Goal: Transaction & Acquisition: Purchase product/service

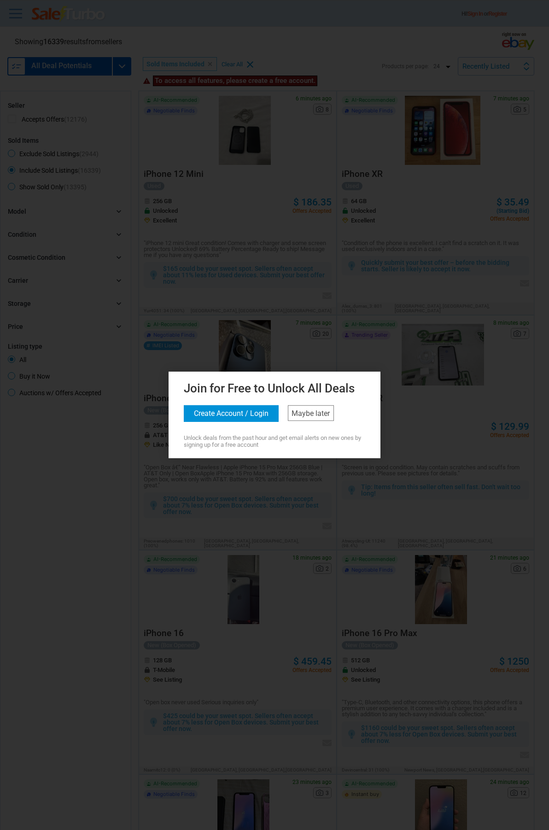
click at [248, 417] on button "Create Account / Login" at bounding box center [231, 413] width 95 height 17
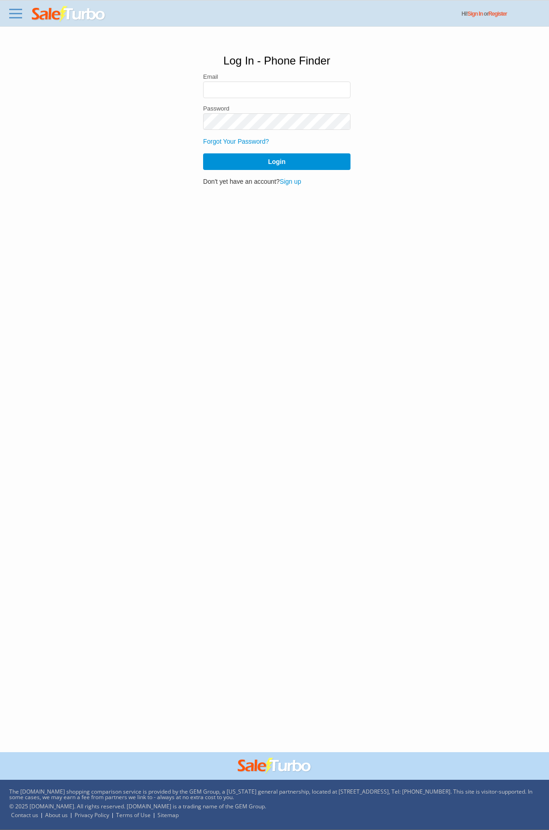
click at [296, 181] on link "Sign up" at bounding box center [291, 181] width 22 height 7
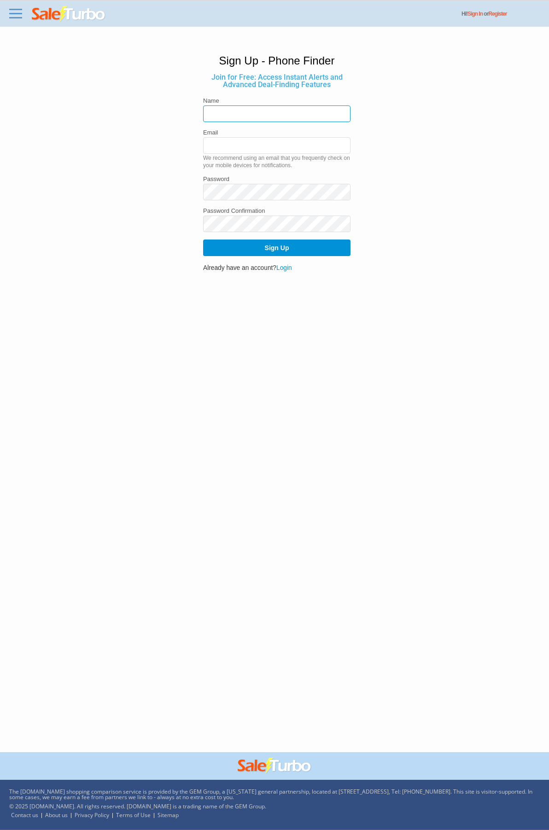
click at [234, 118] on input "text" at bounding box center [276, 113] width 147 height 17
type input "[PERSON_NAME]"
click at [251, 138] on input "email" at bounding box center [276, 145] width 147 height 17
type input "billypeterssonnn@gmail.com"
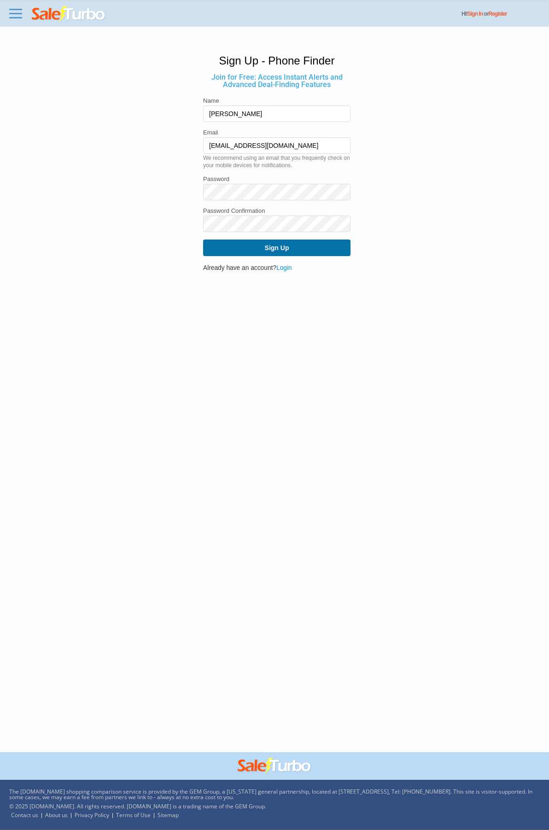
click at [280, 248] on button "Sign Up" at bounding box center [276, 248] width 147 height 17
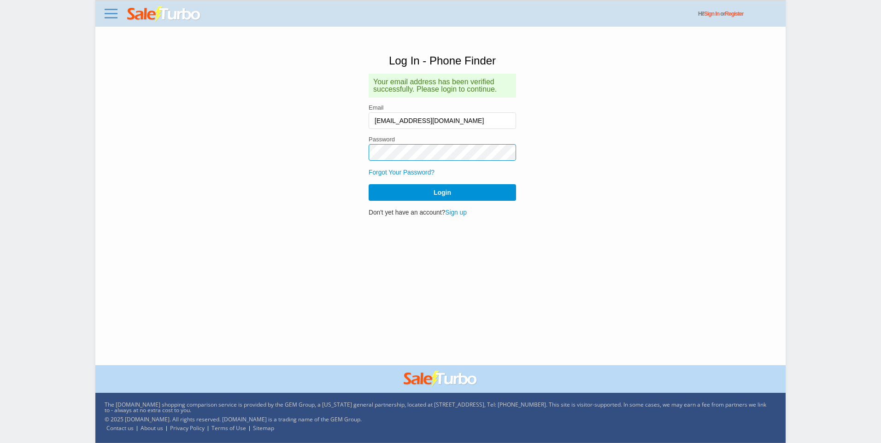
click at [368, 184] on button "Login" at bounding box center [441, 192] width 147 height 17
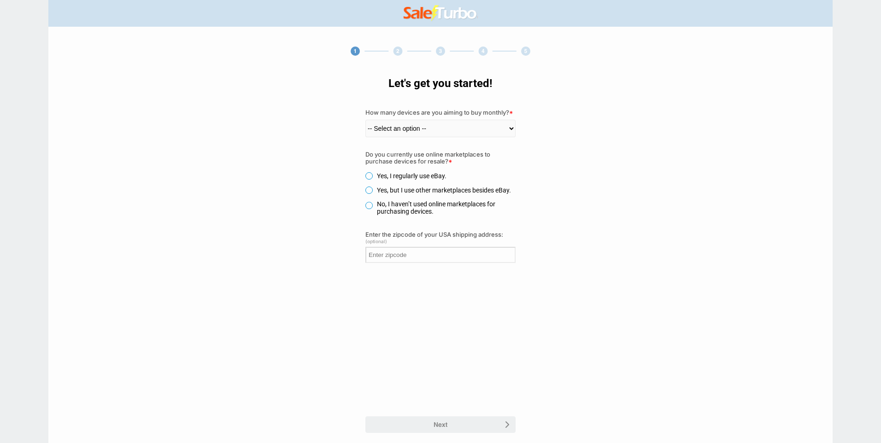
click at [411, 136] on select "-- Select an option -- 1-5 6-10 11-30 31-60 61-100 100+" at bounding box center [440, 129] width 150 height 18
select select "1"
click at [365, 120] on select "-- Select an option -- 1-5 6-10 11-30 31-60 61-100 100+" at bounding box center [440, 129] width 150 height 18
click at [370, 187] on label "Yes, but I use other marketplaces besides eBay." at bounding box center [438, 190] width 146 height 7
click at [0, 0] on input "Yes, but I use other marketplaces besides eBay." at bounding box center [0, 0] width 0 height 0
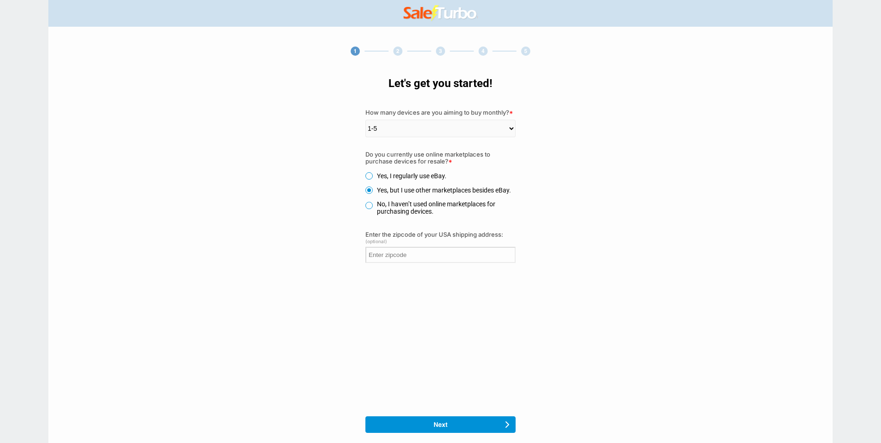
click at [443, 420] on div at bounding box center [440, 424] width 150 height 17
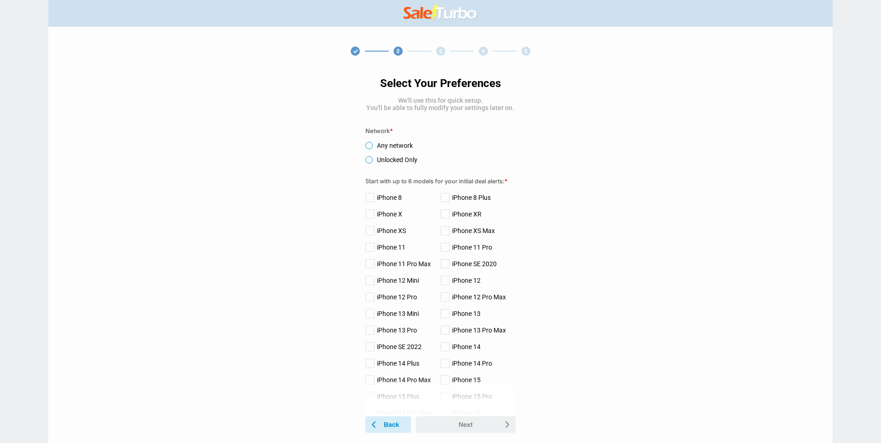
click at [395, 164] on label "Unlocked Only" at bounding box center [391, 159] width 52 height 7
click at [0, 0] on input "Unlocked Only" at bounding box center [0, 0] width 0 height 0
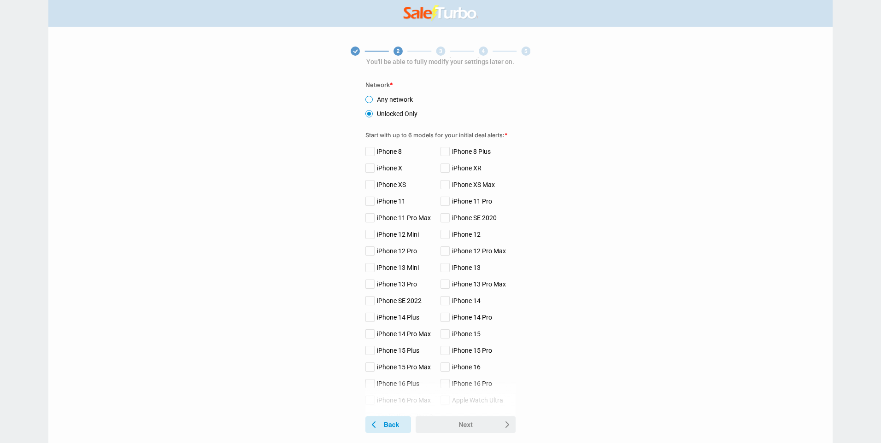
click at [371, 284] on label "iPhone 13 Pro" at bounding box center [391, 284] width 52 height 7
click at [0, 0] on input "iPhone 13 Pro" at bounding box center [0, 0] width 0 height 0
click at [444, 318] on label "iPhone 14 Pro" at bounding box center [466, 317] width 52 height 7
click at [0, 0] on input "iPhone 14 Pro" at bounding box center [0, 0] width 0 height 0
click at [447, 335] on label "iPhone 15" at bounding box center [460, 333] width 40 height 7
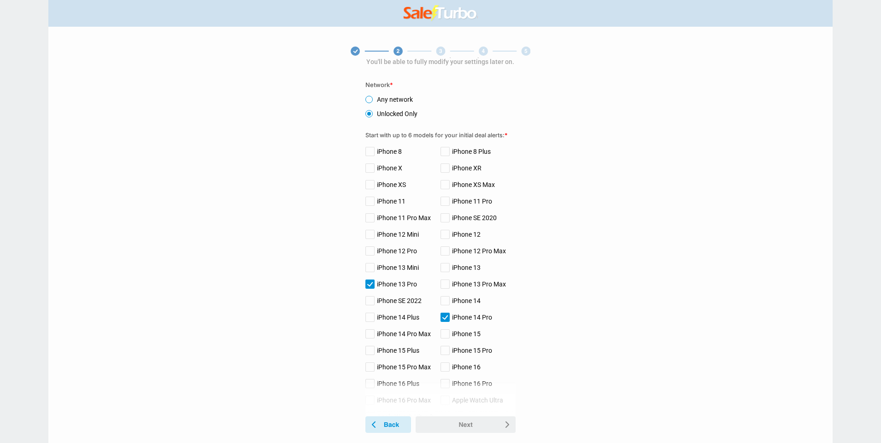
click at [0, 0] on input "iPhone 15" at bounding box center [0, 0] width 0 height 0
click at [442, 354] on label "iPhone 15 Pro" at bounding box center [466, 350] width 52 height 7
click at [0, 0] on input "iPhone 15 Pro" at bounding box center [0, 0] width 0 height 0
click at [447, 376] on div "Select Your Preferences We'll use this for quick setup. You'll be able to fully…" at bounding box center [440, 237] width 150 height 359
click at [447, 371] on label "iPhone 16" at bounding box center [460, 366] width 40 height 7
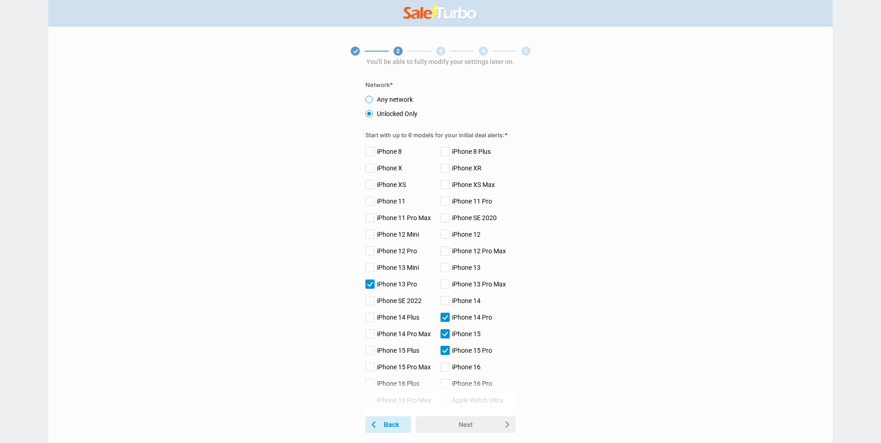
click at [0, 0] on input "iPhone 16" at bounding box center [0, 0] width 0 height 0
click at [446, 387] on label "iPhone 16 Pro" at bounding box center [466, 383] width 52 height 7
click at [0, 0] on input "iPhone 16 Pro" at bounding box center [0, 0] width 0 height 0
click at [374, 386] on label "iPhone 16 Plus" at bounding box center [392, 383] width 54 height 7
click at [0, 0] on input "iPhone 16 Plus" at bounding box center [0, 0] width 0 height 0
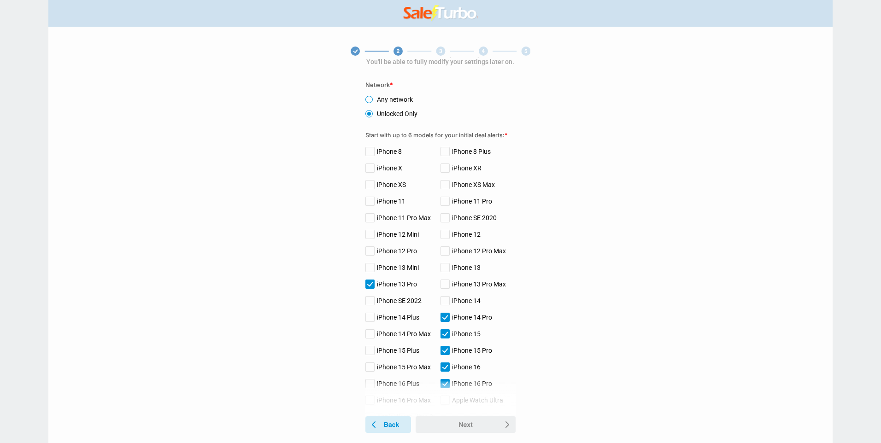
click at [371, 387] on label "iPhone 16 Plus" at bounding box center [392, 383] width 54 height 7
click at [0, 0] on input "iPhone 16 Plus" at bounding box center [0, 0] width 0 height 0
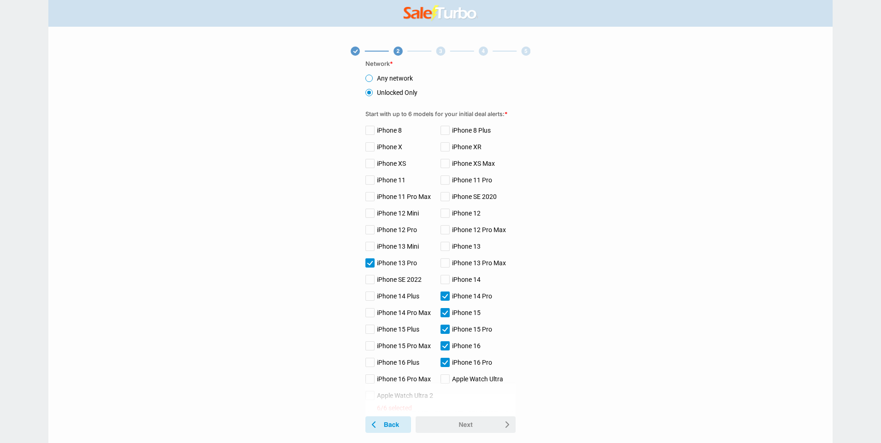
scroll to position [92, 0]
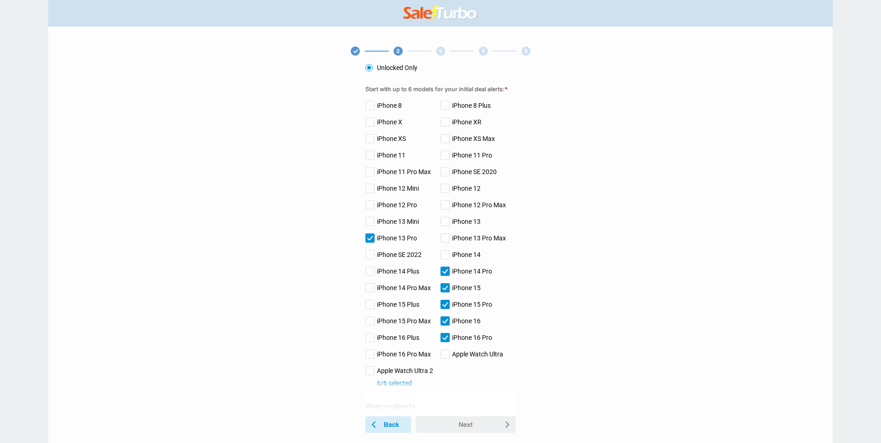
click at [372, 339] on label "iPhone 16 Plus" at bounding box center [392, 337] width 54 height 7
click at [0, 0] on input "iPhone 16 Plus" at bounding box center [0, 0] width 0 height 0
click at [373, 323] on label "iPhone 15 Pro Max" at bounding box center [397, 320] width 65 height 7
click at [0, 0] on input "iPhone 15 Pro Max" at bounding box center [0, 0] width 0 height 0
click at [462, 427] on use at bounding box center [465, 424] width 100 height 17
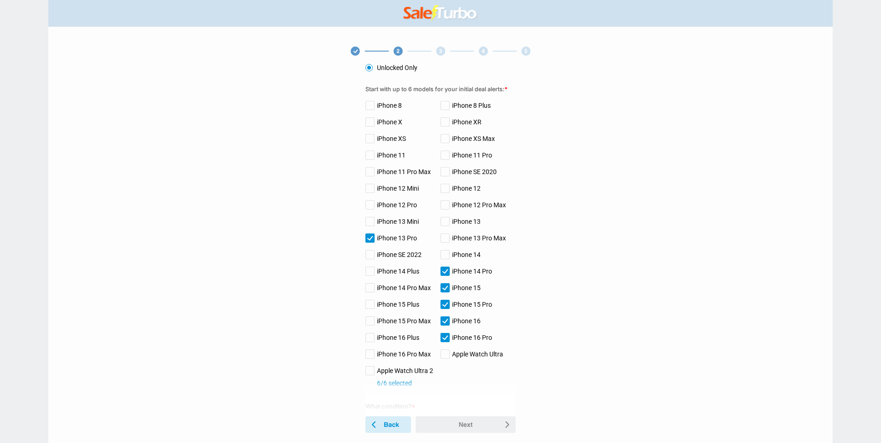
click at [451, 429] on use at bounding box center [465, 424] width 100 height 17
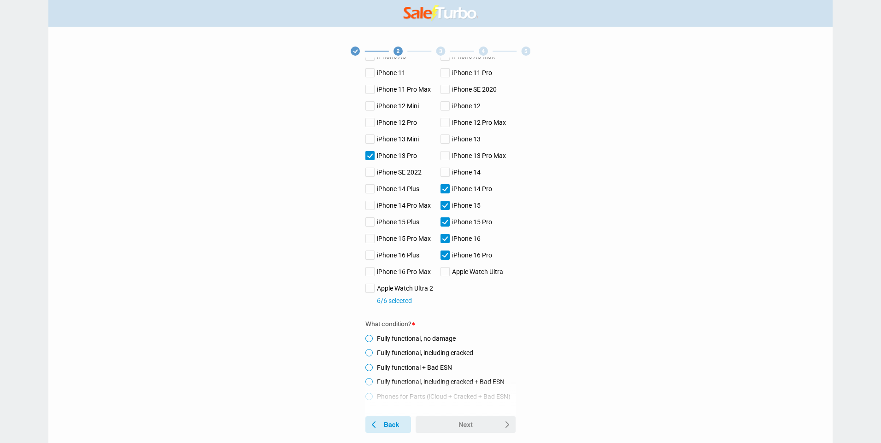
scroll to position [179, 0]
click at [380, 354] on label "Fully functional, including cracked" at bounding box center [419, 352] width 108 height 7
click at [0, 0] on input "Fully functional, including cracked" at bounding box center [0, 0] width 0 height 0
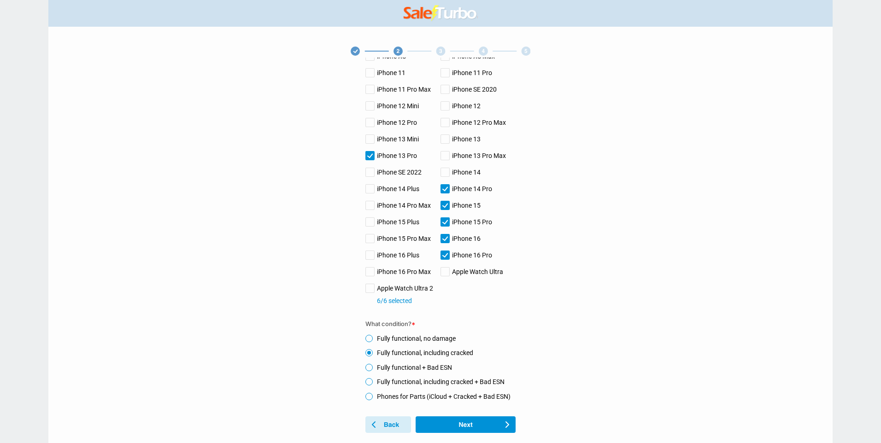
click at [463, 416] on div "Select Your Preferences We'll use this for quick setup. You'll be able to fully…" at bounding box center [440, 237] width 150 height 359
click at [469, 423] on use at bounding box center [465, 424] width 100 height 17
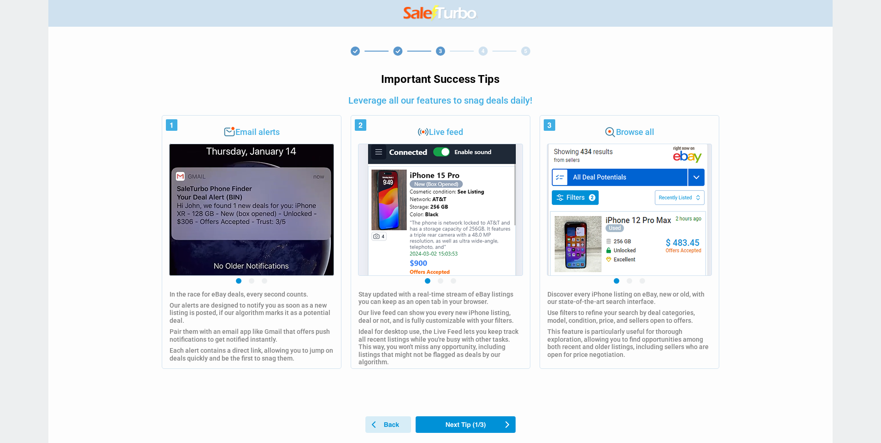
click at [446, 419] on use at bounding box center [465, 424] width 100 height 17
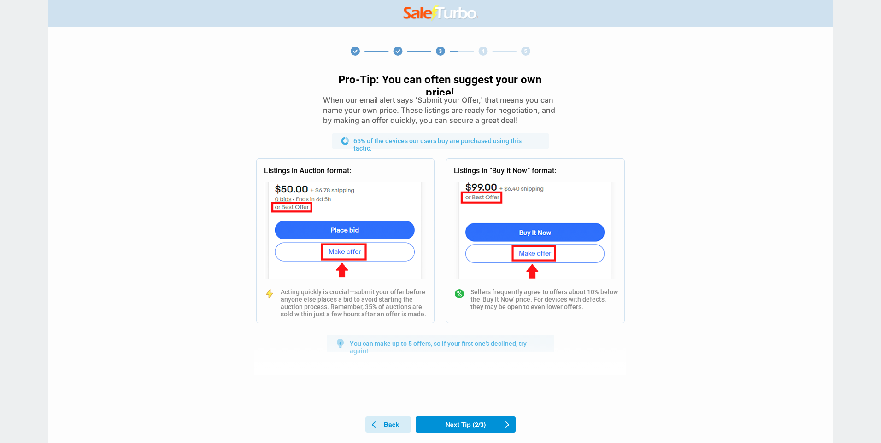
click at [541, 190] on img at bounding box center [535, 230] width 162 height 97
click at [473, 429] on use at bounding box center [465, 424] width 100 height 17
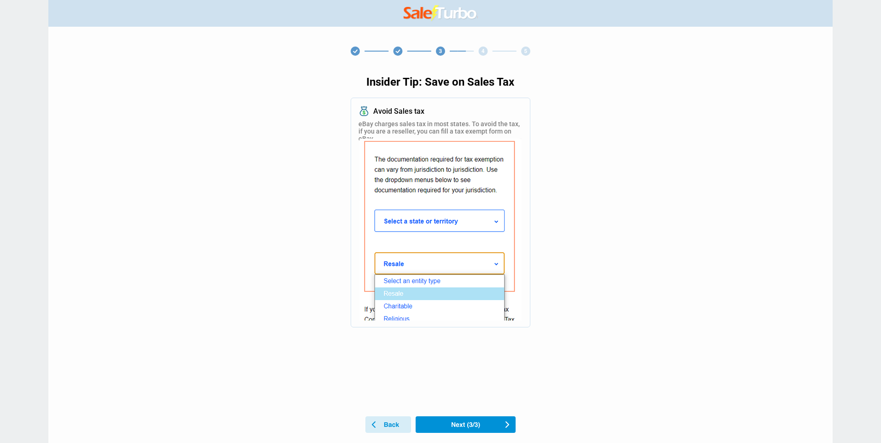
click at [449, 425] on use at bounding box center [465, 424] width 100 height 17
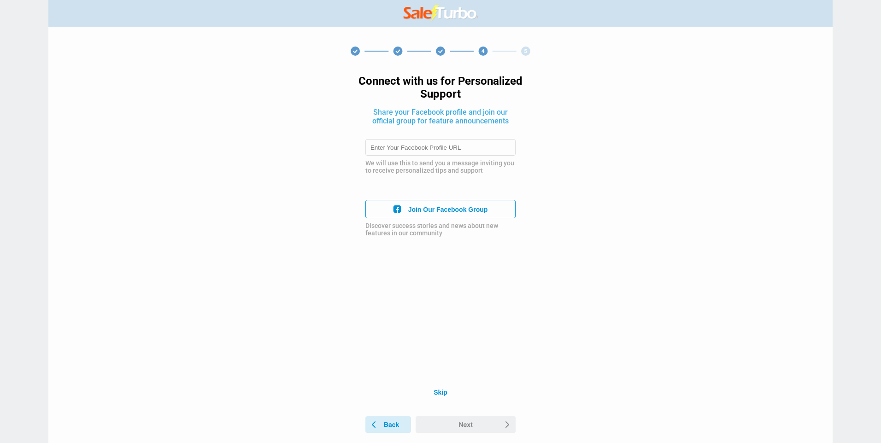
click at [438, 388] on div "Connect with us for Personalized Support Share your Facebook profile and join o…" at bounding box center [441, 227] width 180 height 341
click at [443, 395] on div "Skip" at bounding box center [440, 392] width 14 height 7
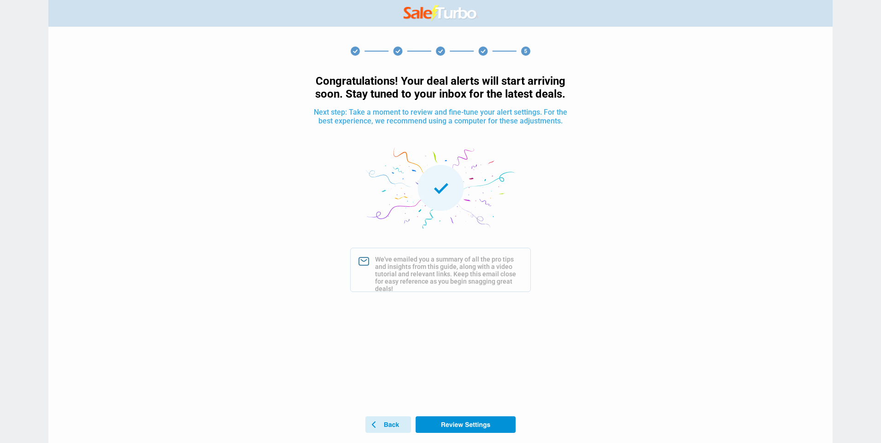
click at [479, 430] on use at bounding box center [465, 424] width 100 height 17
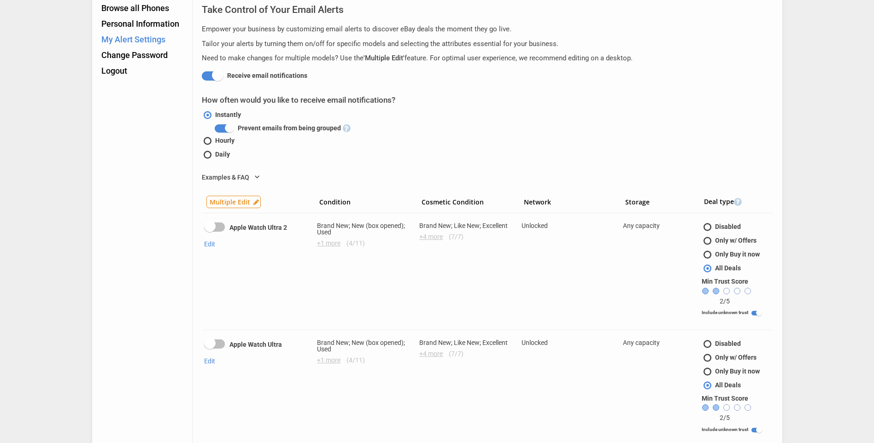
scroll to position [46, 0]
click at [706, 250] on span "Only Buy it now" at bounding box center [730, 253] width 58 height 7
radio input "true"
click at [707, 370] on span "Only Buy it now" at bounding box center [730, 370] width 58 height 7
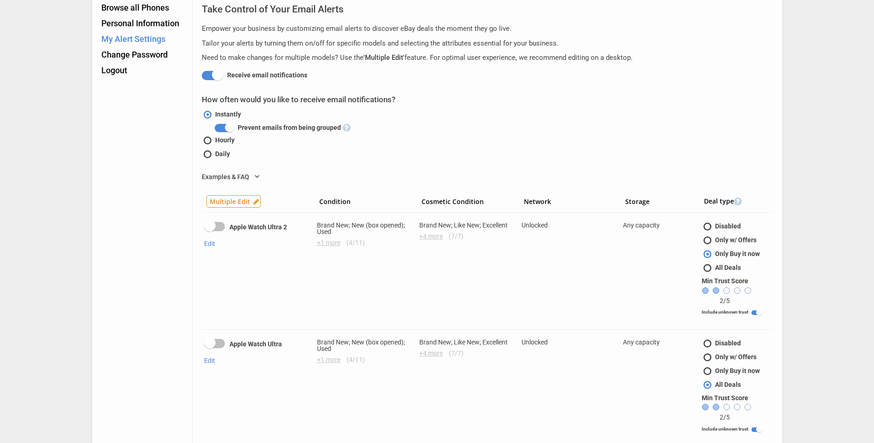
radio input "true"
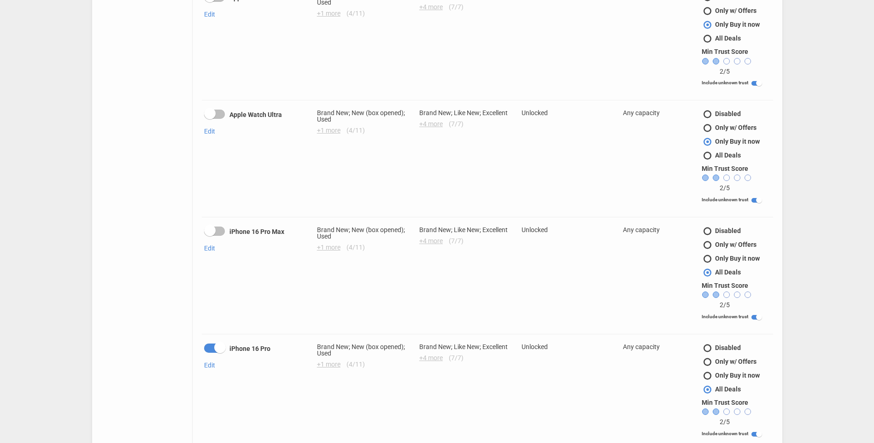
scroll to position [276, 0]
click at [707, 254] on span "Only Buy it now" at bounding box center [730, 257] width 58 height 7
radio input "true"
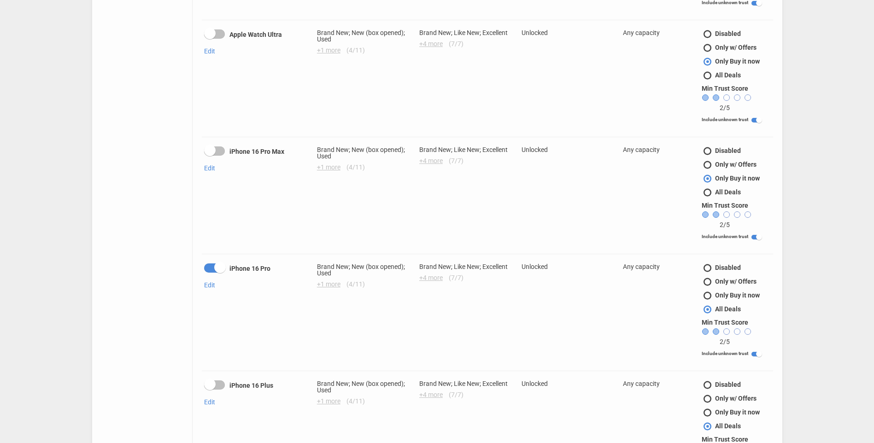
scroll to position [368, 0]
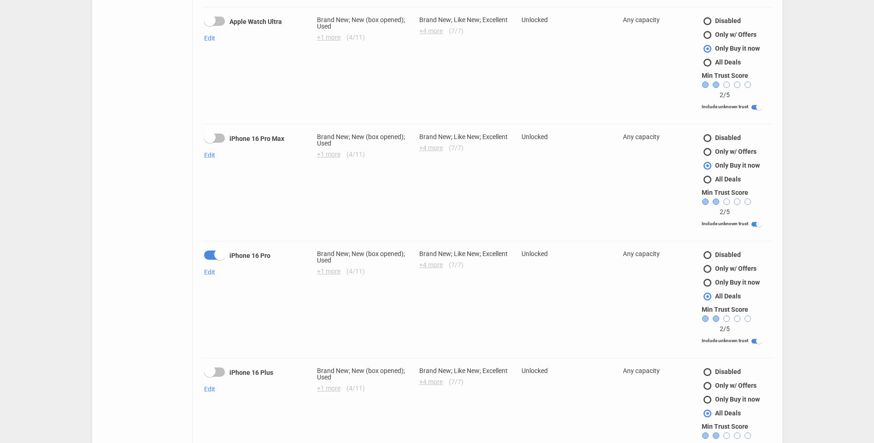
click at [709, 279] on span "Only Buy it now" at bounding box center [730, 282] width 58 height 7
radio input "true"
click at [222, 135] on div at bounding box center [214, 138] width 21 height 9
click at [0, 0] on input "checkbox" at bounding box center [0, 0] width 0 height 0
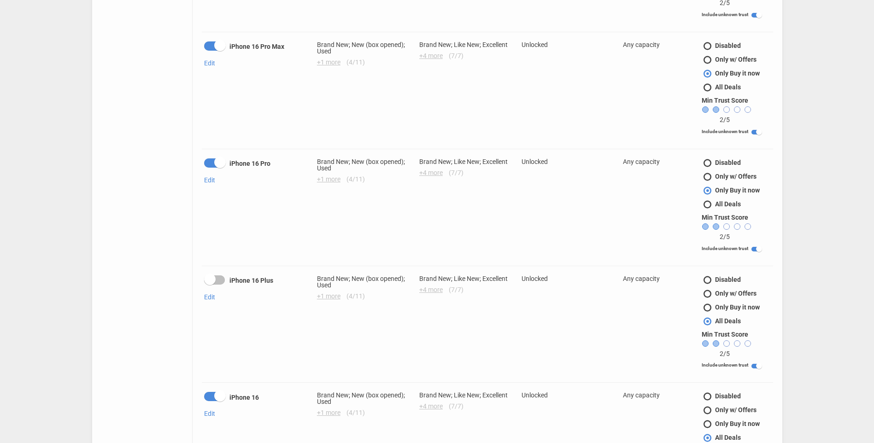
scroll to position [507, 0]
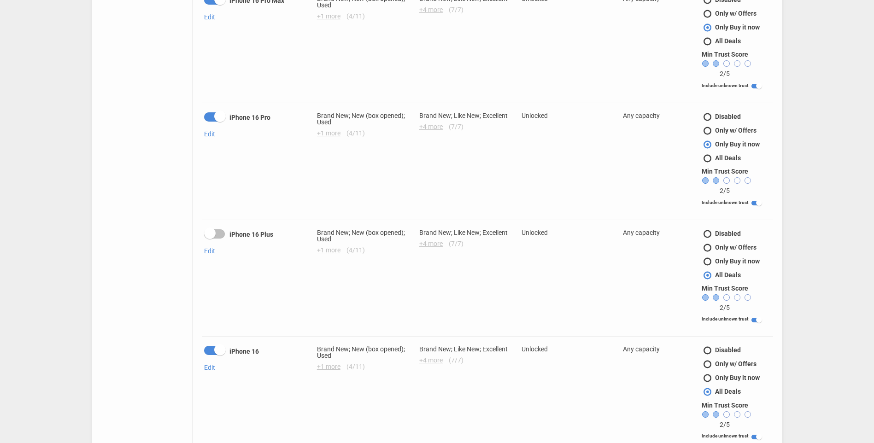
click at [213, 231] on div at bounding box center [210, 233] width 12 height 12
click at [0, 0] on input "checkbox" at bounding box center [0, 0] width 0 height 0
click at [711, 257] on span "Only Buy it now" at bounding box center [730, 260] width 58 height 7
radio input "true"
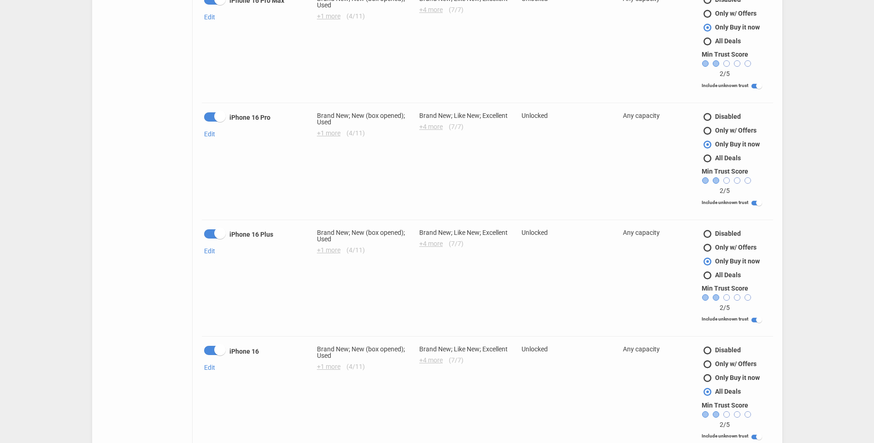
click at [708, 374] on span "Only Buy it now" at bounding box center [730, 377] width 58 height 7
radio input "true"
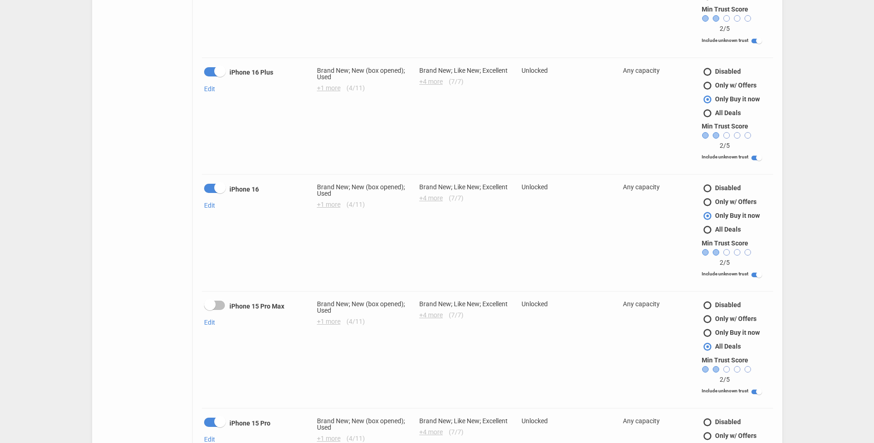
scroll to position [691, 0]
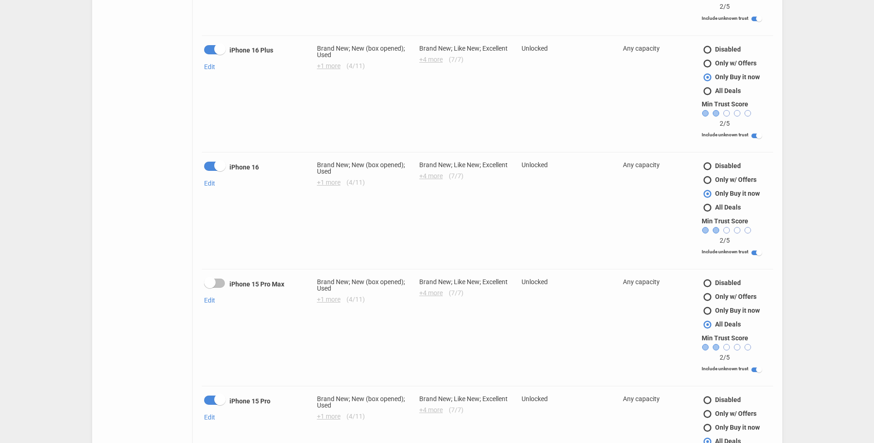
click at [208, 277] on div at bounding box center [210, 283] width 12 height 12
click at [0, 0] on input "checkbox" at bounding box center [0, 0] width 0 height 0
click at [706, 307] on span "Only Buy it now" at bounding box center [730, 310] width 58 height 7
radio input "true"
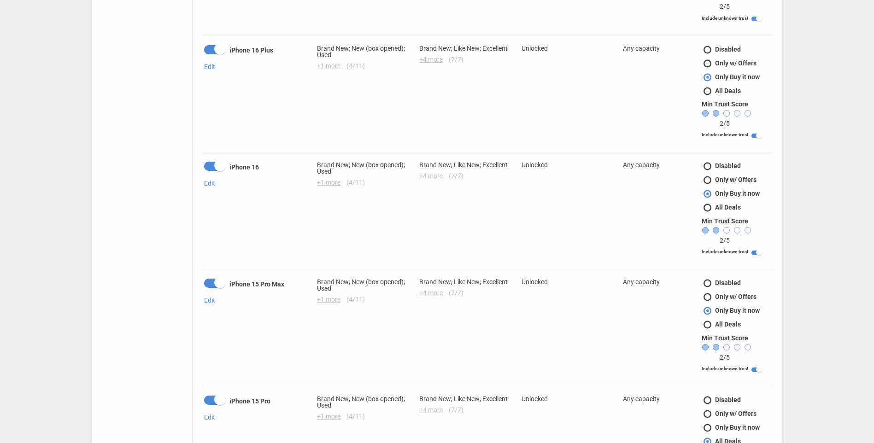
click at [705, 424] on span "Only Buy it now" at bounding box center [730, 427] width 58 height 7
radio input "true"
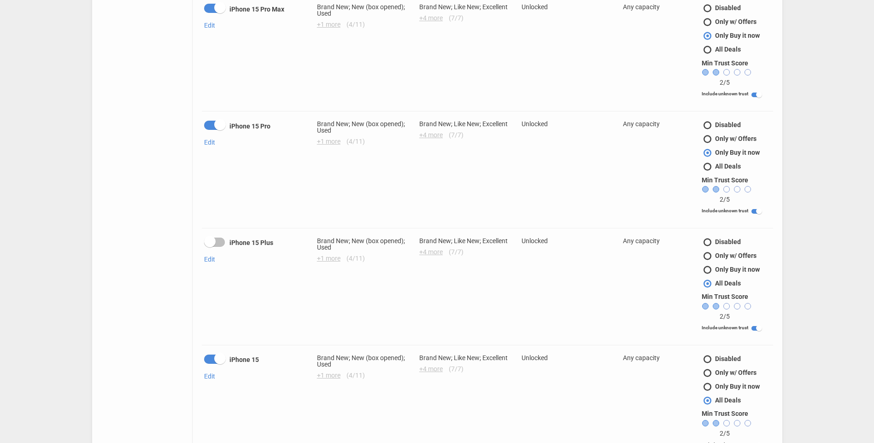
scroll to position [967, 0]
click at [216, 236] on div at bounding box center [214, 240] width 21 height 9
click at [0, 0] on input "checkbox" at bounding box center [0, 0] width 0 height 0
click at [708, 264] on span "Only Buy it now" at bounding box center [730, 267] width 58 height 7
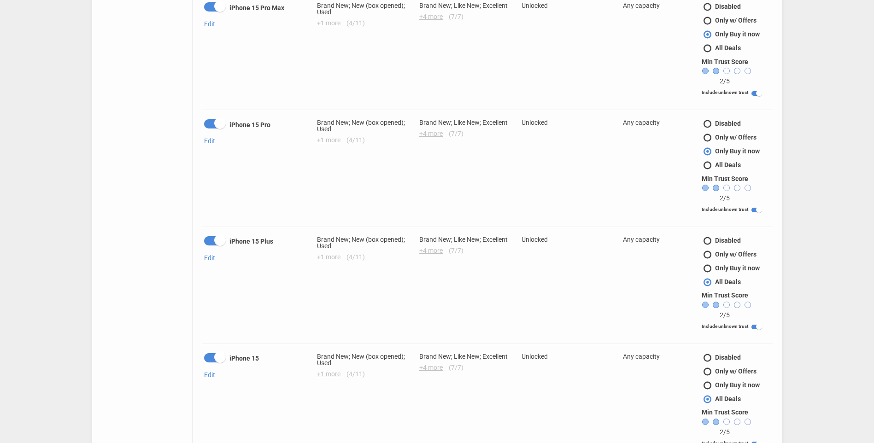
radio input "true"
click at [705, 381] on span "Only Buy it now" at bounding box center [730, 384] width 58 height 7
radio input "true"
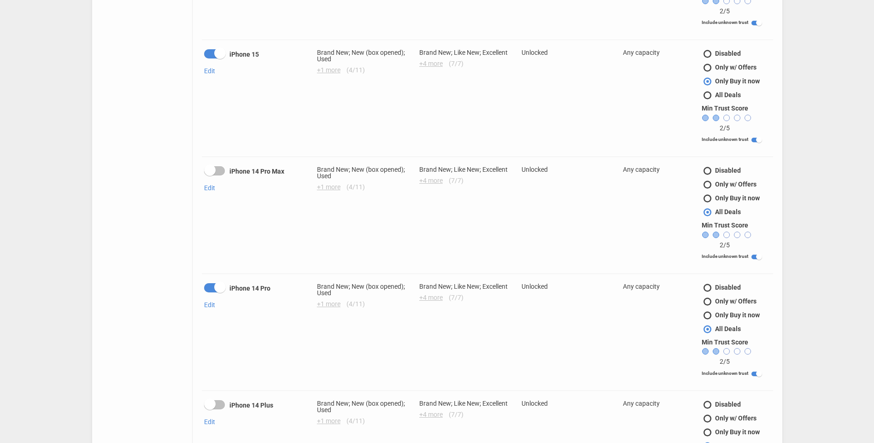
scroll to position [1290, 0]
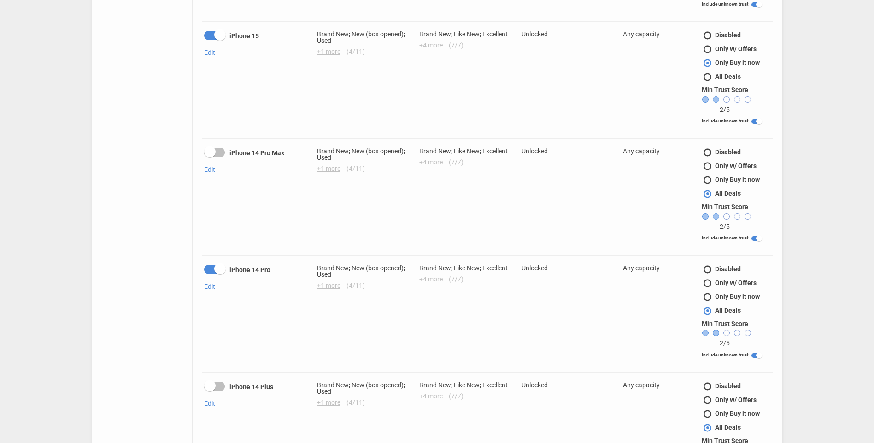
click at [215, 148] on div at bounding box center [214, 152] width 21 height 9
click at [0, 0] on input "checkbox" at bounding box center [0, 0] width 0 height 0
click at [707, 176] on span "Only Buy it now" at bounding box center [730, 179] width 58 height 7
radio input "true"
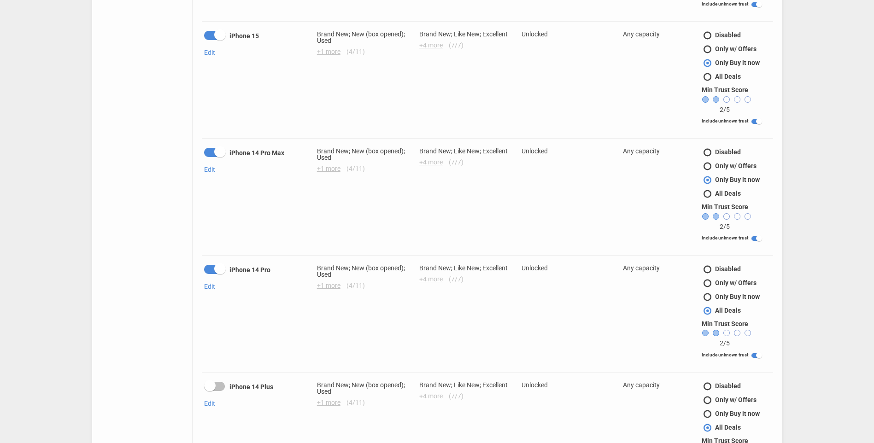
click at [707, 293] on span "Only Buy it now" at bounding box center [730, 296] width 58 height 7
radio input "true"
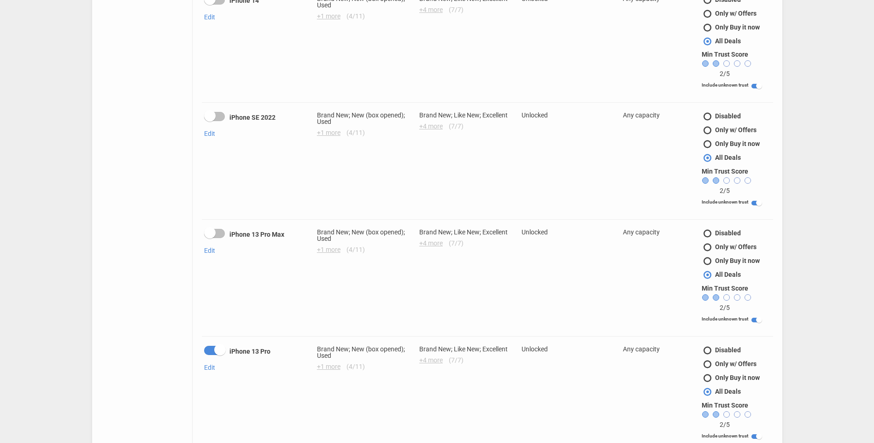
scroll to position [1796, 0]
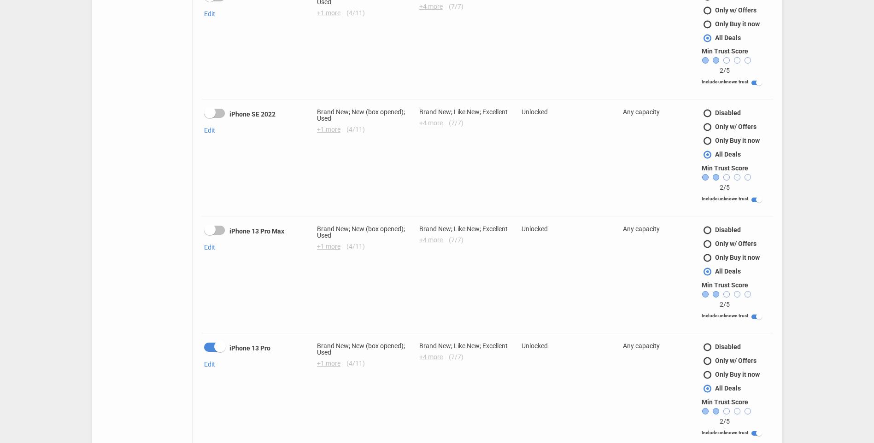
click at [218, 226] on div at bounding box center [214, 230] width 21 height 9
click at [0, 0] on input "checkbox" at bounding box center [0, 0] width 0 height 0
click at [710, 254] on span "Only Buy it now" at bounding box center [730, 257] width 58 height 7
radio input "true"
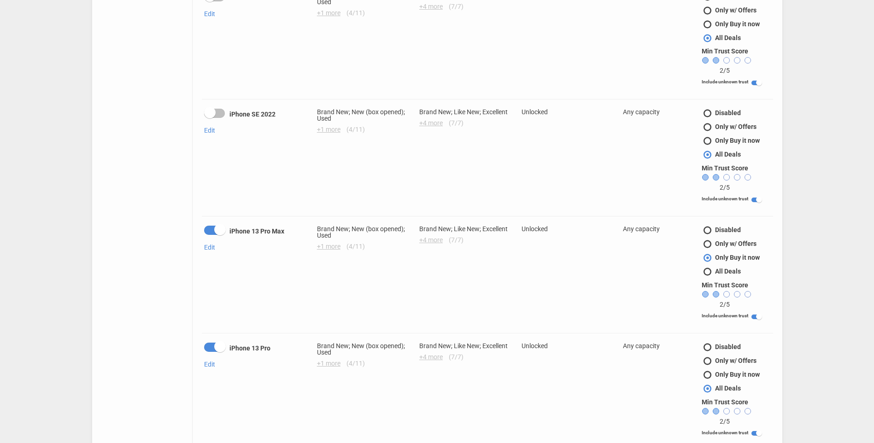
click at [712, 371] on span "Only Buy it now" at bounding box center [730, 374] width 58 height 7
radio input "true"
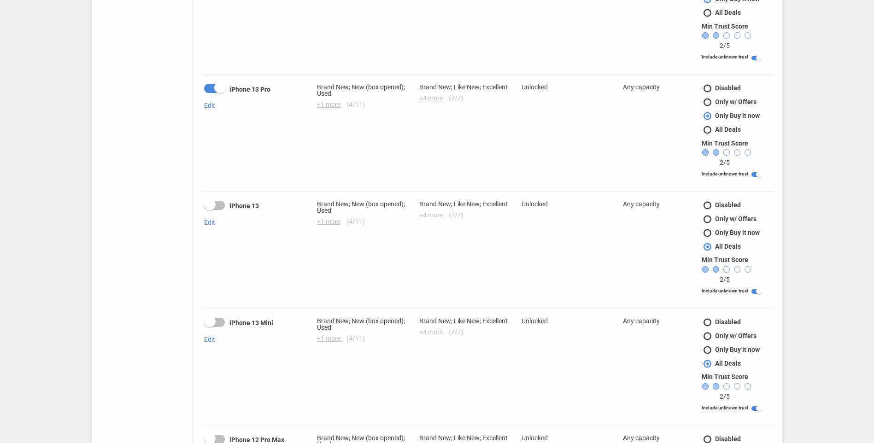
scroll to position [2073, 0]
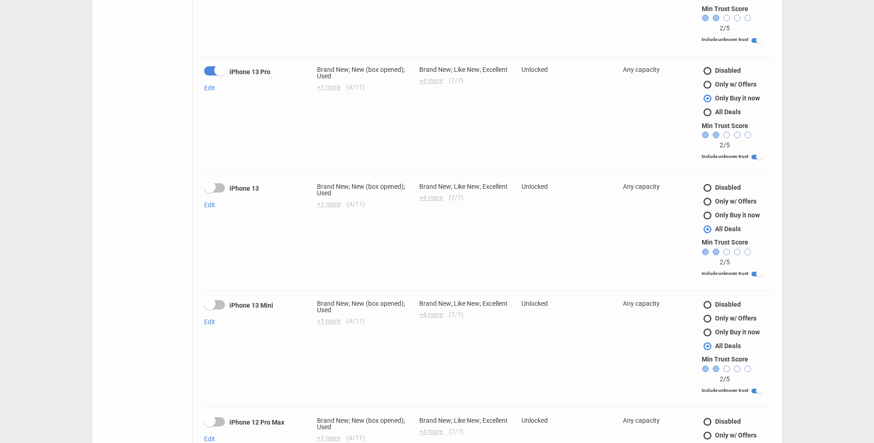
click at [210, 181] on div at bounding box center [210, 187] width 12 height 12
click at [0, 0] on input "checkbox" at bounding box center [0, 0] width 0 height 0
click at [709, 211] on span "Only Buy it now" at bounding box center [730, 214] width 58 height 7
radio input "true"
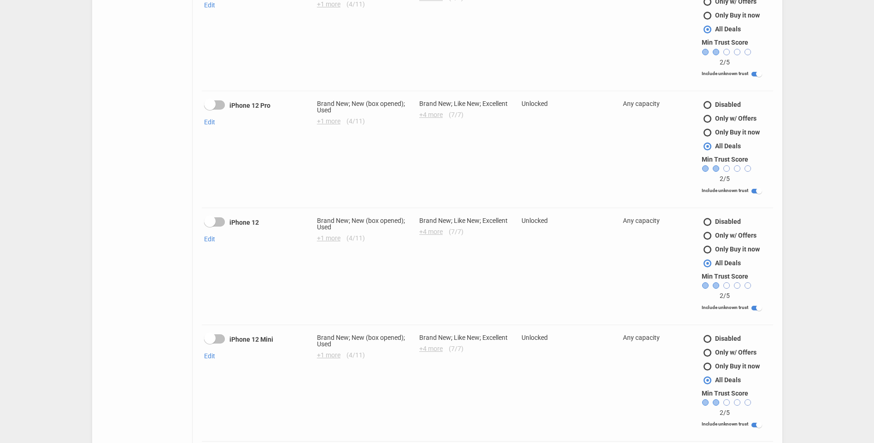
scroll to position [2533, 0]
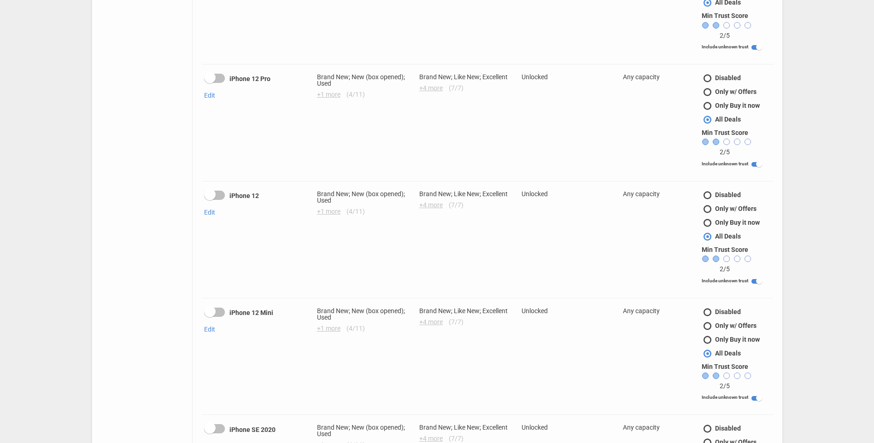
click at [706, 219] on span "Only Buy it now" at bounding box center [730, 222] width 58 height 7
radio input "true"
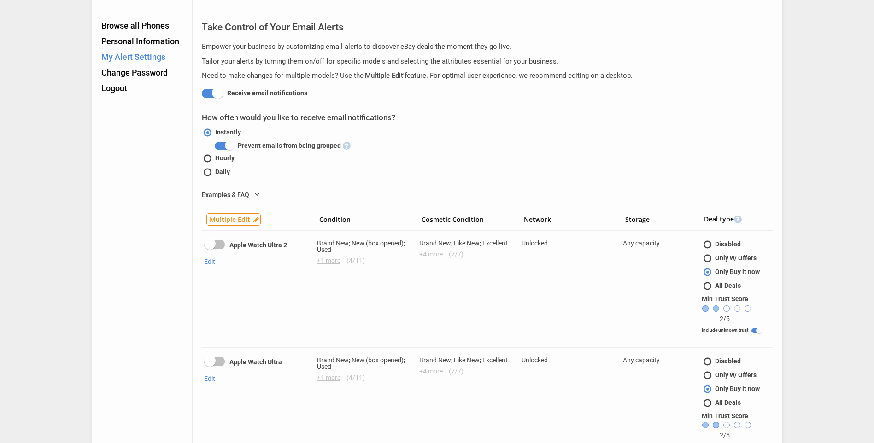
scroll to position [0, 0]
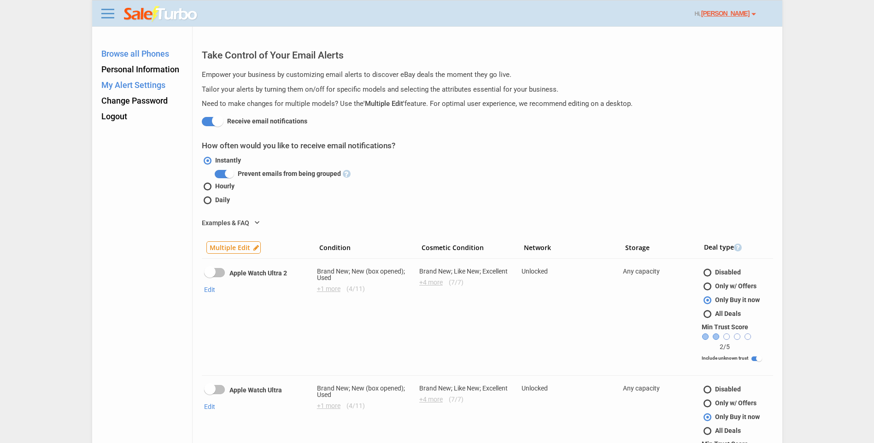
click at [144, 49] on link "Browse all Phones" at bounding box center [135, 54] width 68 height 10
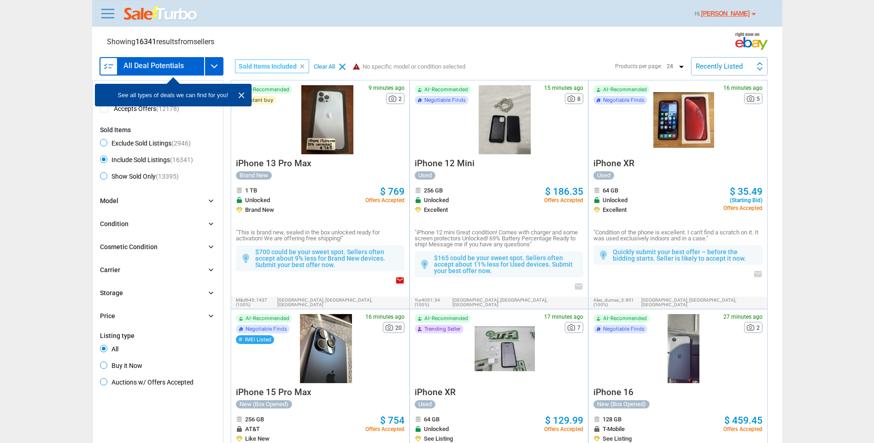
click at [160, 140] on span "Exclude Sold Listings (2946)" at bounding box center [145, 144] width 91 height 11
click at [106, 140] on input "Exclude Sold Listings (2946)" at bounding box center [103, 142] width 6 height 6
radio input "true"
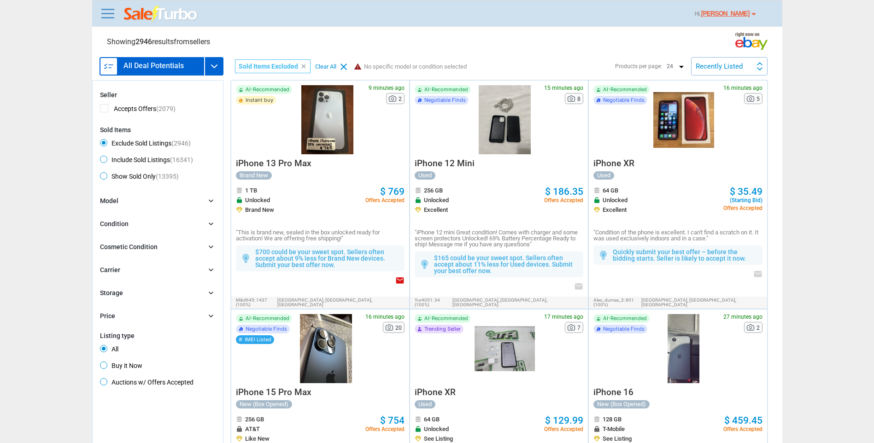
click at [164, 175] on span "(13395)" at bounding box center [167, 176] width 23 height 7
click at [106, 175] on input "Show Sold Only (13395)" at bounding box center [103, 175] width 6 height 6
radio input "true"
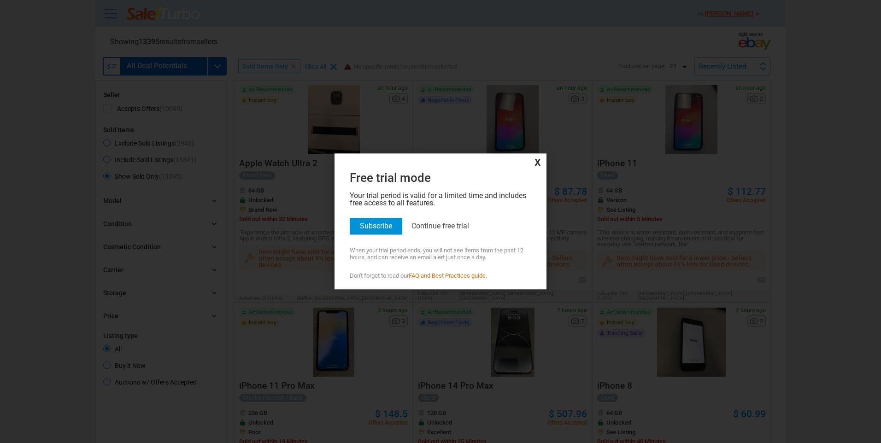
click at [538, 162] on span "x" at bounding box center [440, 162] width 207 height 12
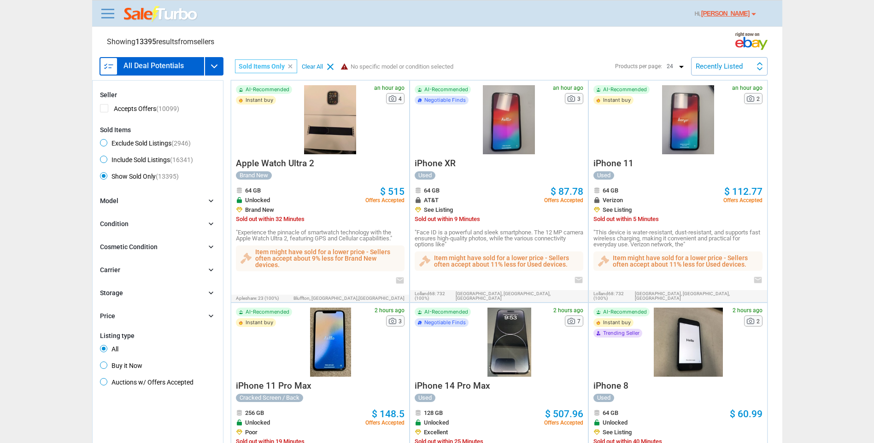
click at [173, 158] on span "(16341)" at bounding box center [181, 159] width 23 height 7
click at [106, 158] on input "Include Sold Listings (16341)" at bounding box center [103, 159] width 6 height 6
radio input "true"
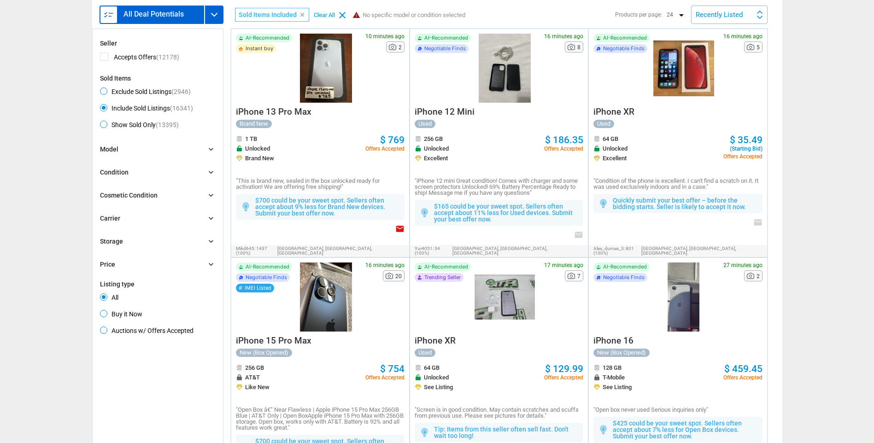
scroll to position [46, 0]
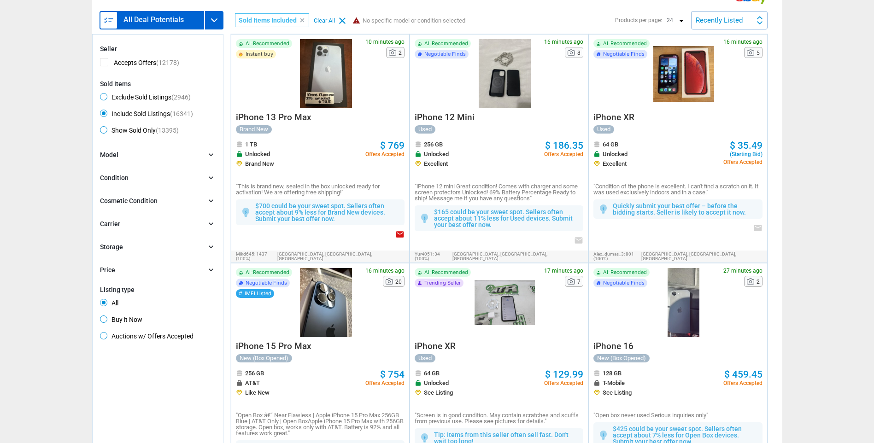
click at [113, 176] on div "Condition" at bounding box center [114, 178] width 29 height 10
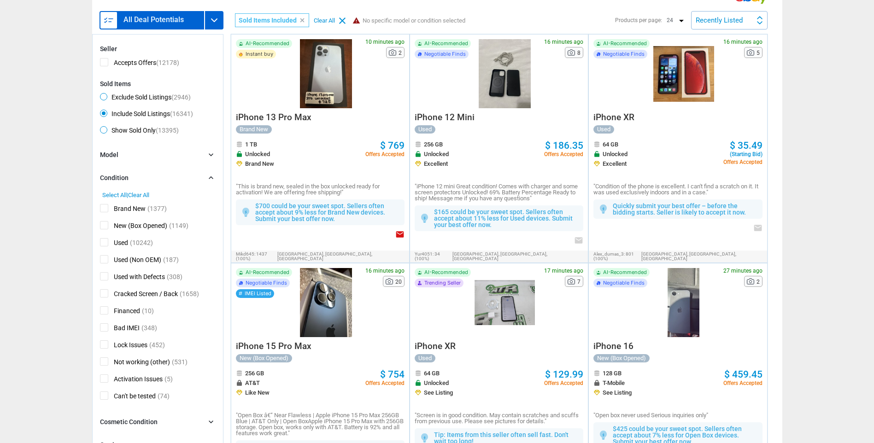
click at [104, 293] on span "Cracked Screen / Back" at bounding box center [139, 295] width 78 height 12
click at [104, 293] on input "Cracked Screen / Back" at bounding box center [103, 292] width 6 height 6
checkbox input "true"
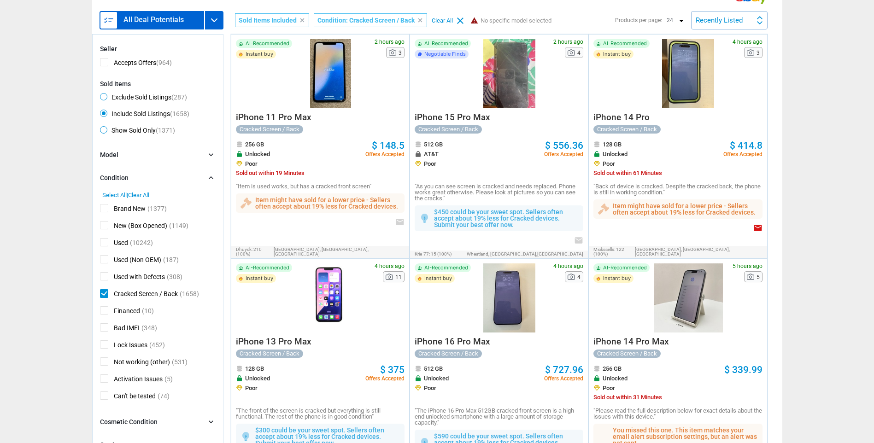
click at [103, 241] on span "Used" at bounding box center [114, 244] width 28 height 12
click at [103, 241] on input "Used" at bounding box center [103, 241] width 6 height 6
checkbox input "true"
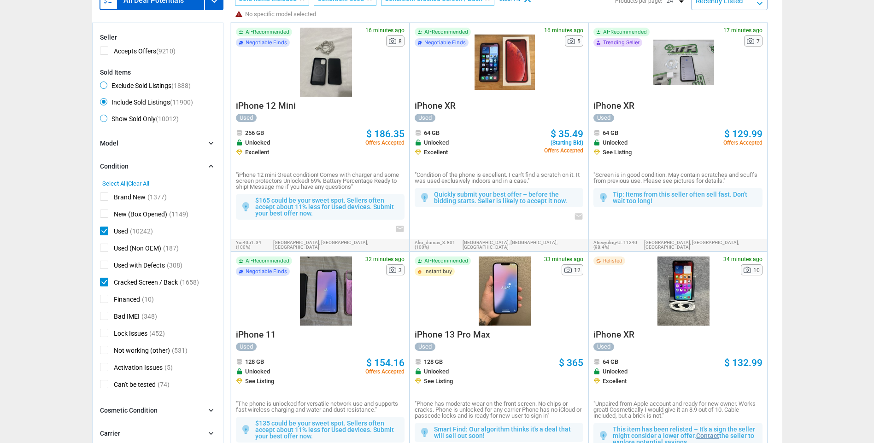
scroll to position [92, 0]
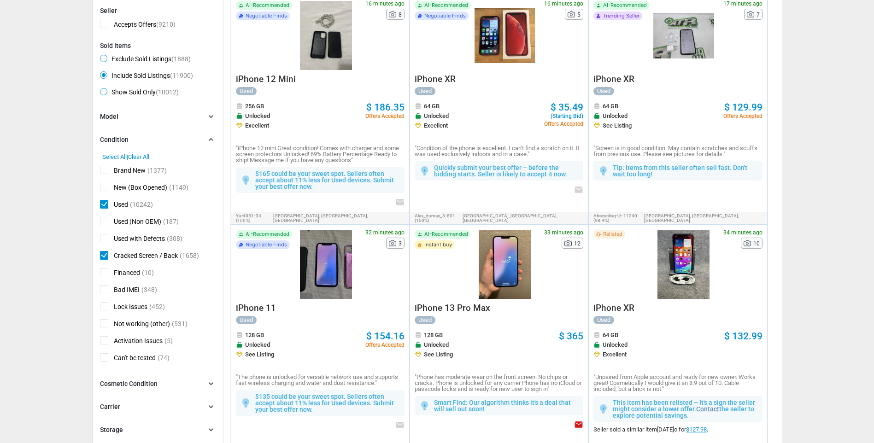
click at [103, 170] on span "Brand New" at bounding box center [123, 172] width 46 height 12
click at [103, 170] on input "Brand New" at bounding box center [103, 169] width 6 height 6
checkbox input "true"
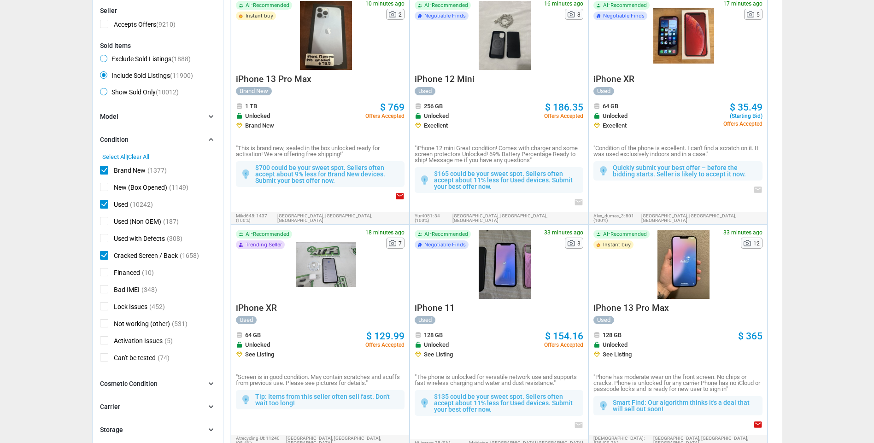
click at [103, 190] on span "New (Box Opened)" at bounding box center [133, 189] width 67 height 12
click at [103, 189] on input "New (Box Opened)" at bounding box center [103, 186] width 6 height 6
checkbox input "true"
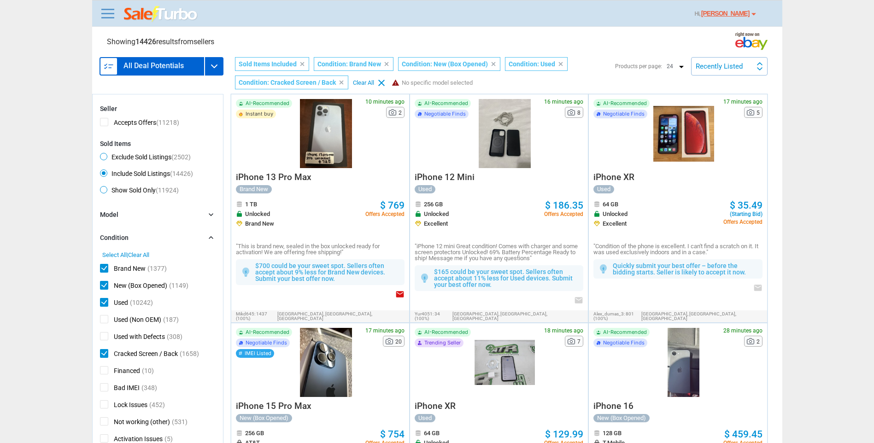
click at [723, 65] on div "Recently Listed" at bounding box center [719, 66] width 47 height 7
click at [731, 107] on li "Price (L)" at bounding box center [729, 107] width 75 height 20
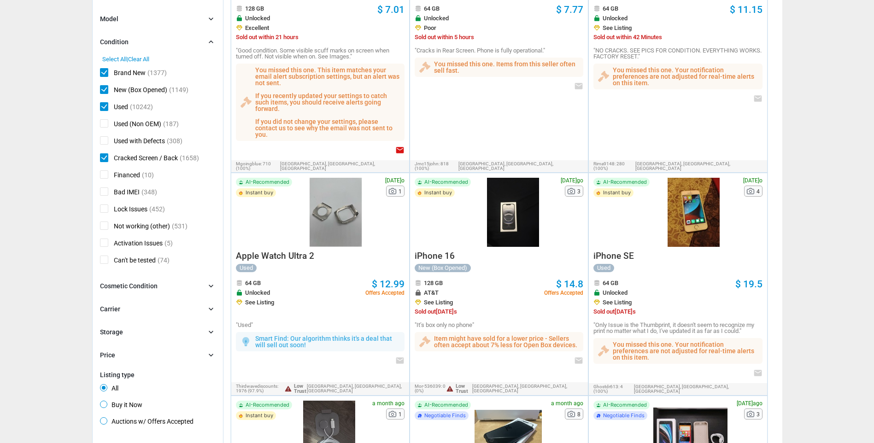
scroll to position [230, 0]
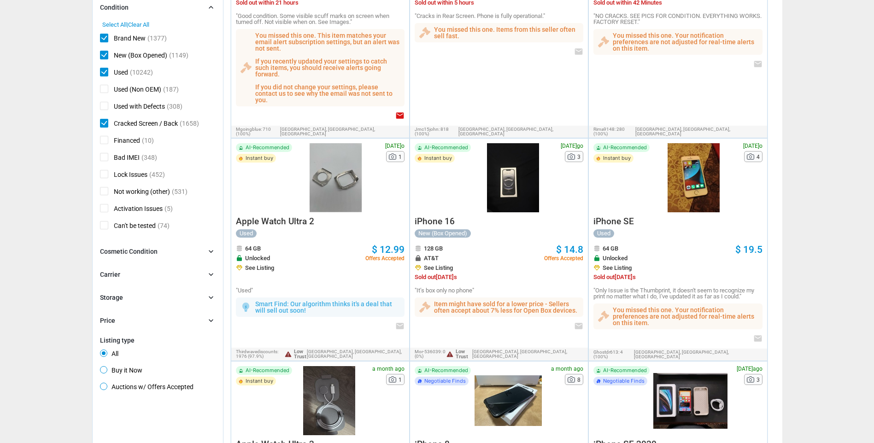
click at [134, 372] on span "Buy it Now" at bounding box center [121, 371] width 42 height 11
click at [106, 372] on input "Buy it Now" at bounding box center [103, 369] width 6 height 6
radio input "true"
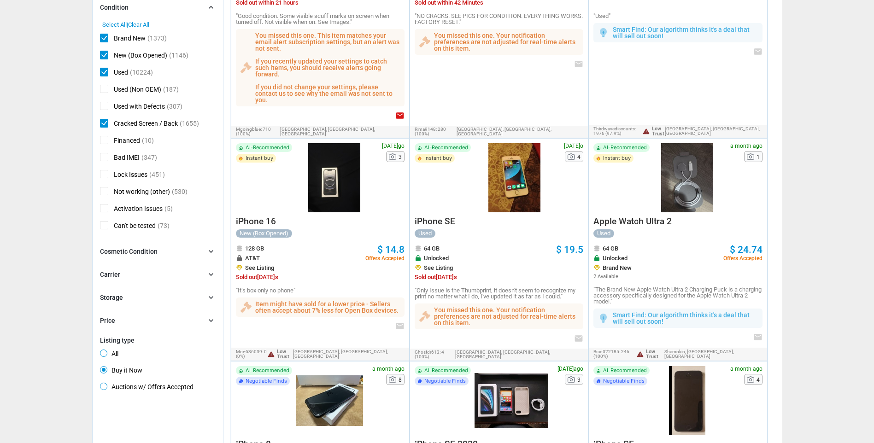
click at [136, 280] on div "Carrier chevron_right" at bounding box center [158, 275] width 116 height 10
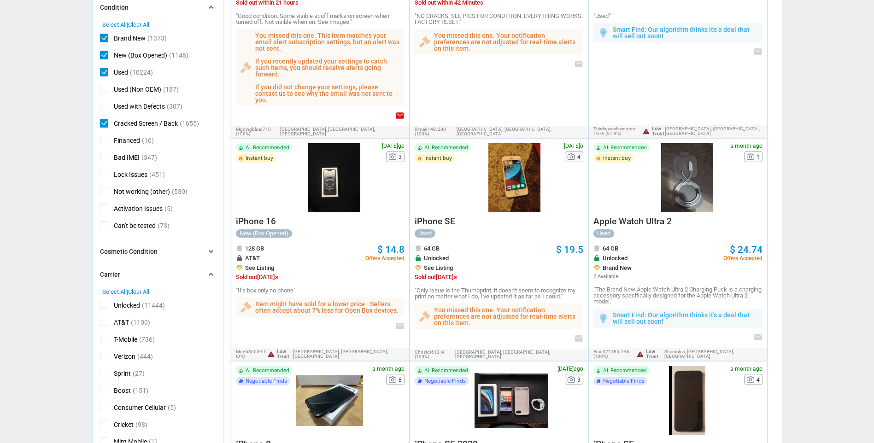
click at [106, 303] on span "Unlocked" at bounding box center [120, 307] width 40 height 12
click at [106, 303] on input "Unlocked" at bounding box center [103, 304] width 6 height 6
checkbox input "true"
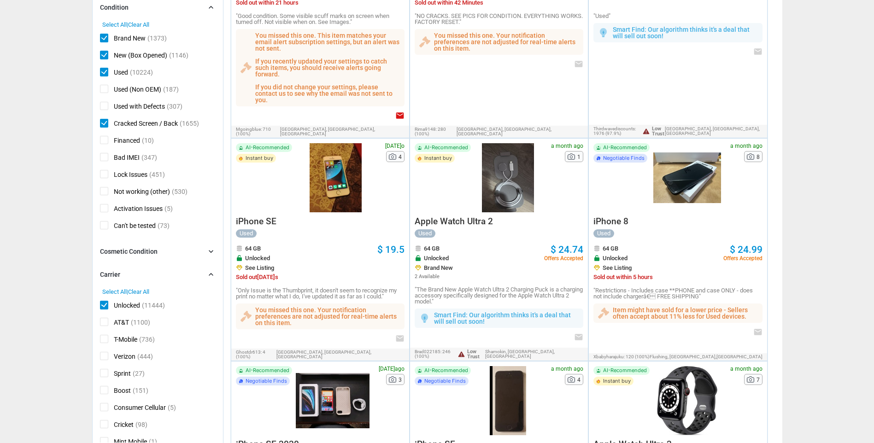
click at [205, 275] on div "Carrier chevron_right" at bounding box center [158, 275] width 116 height 10
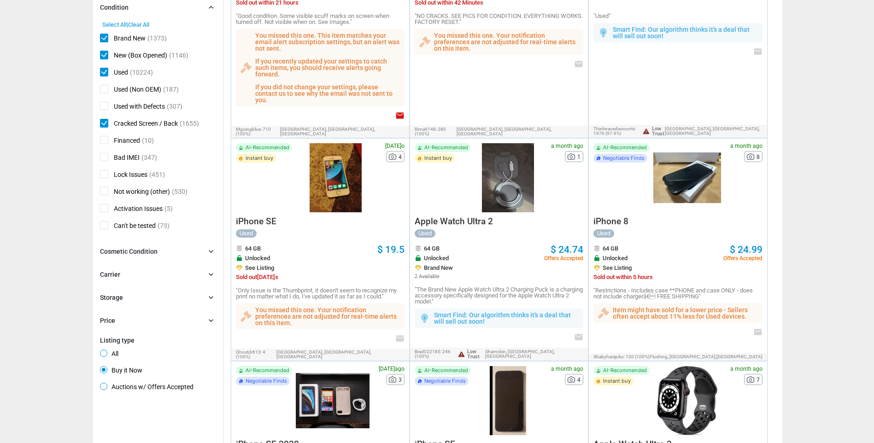
click at [146, 299] on form "clear Seller Accepts Offers (11217) Sold Items Exclude Sold Listings (2498) Inc…" at bounding box center [158, 134] width 116 height 519
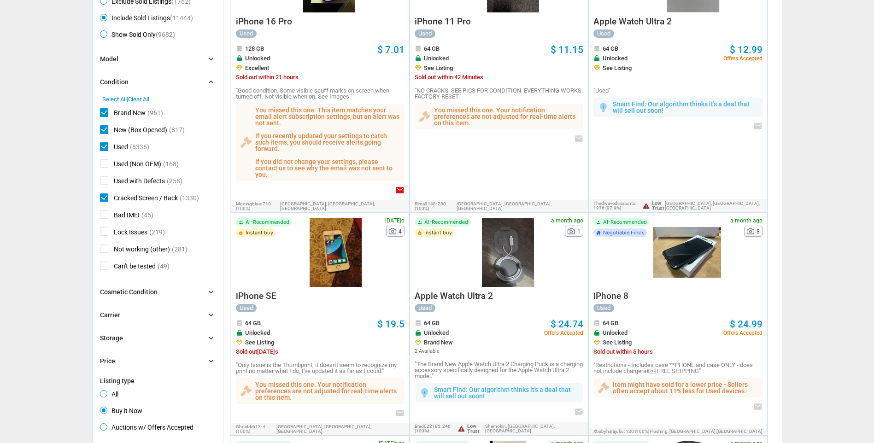
scroll to position [46, 0]
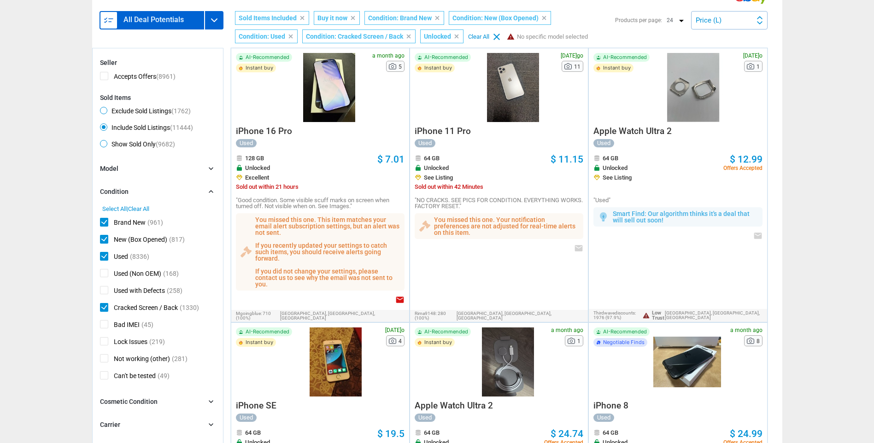
click at [162, 163] on form "clear Seller Accepts Offers (8961) Sold Items Exclude Sold Listings (1762) Incl…" at bounding box center [158, 301] width 116 height 485
click at [162, 174] on div "Model chevron_right" at bounding box center [158, 169] width 116 height 10
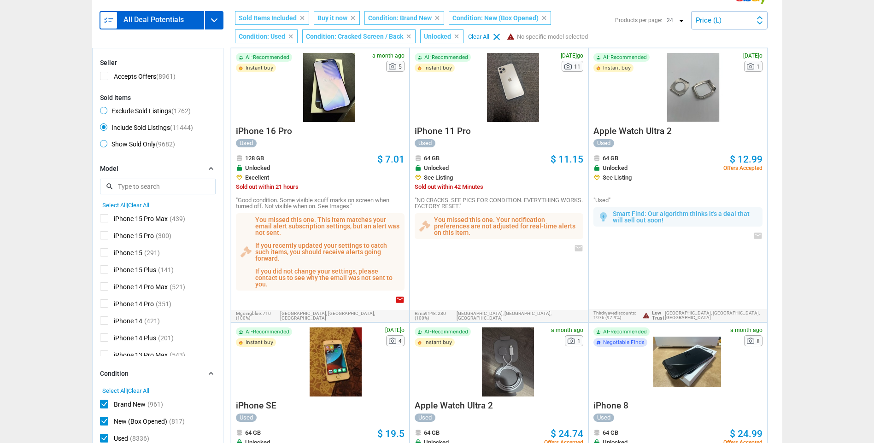
click at [102, 220] on span "iPhone 15 Pro Max" at bounding box center [134, 220] width 68 height 12
click at [102, 220] on input "iPhone 15 Pro Max" at bounding box center [103, 217] width 6 height 6
checkbox input "true"
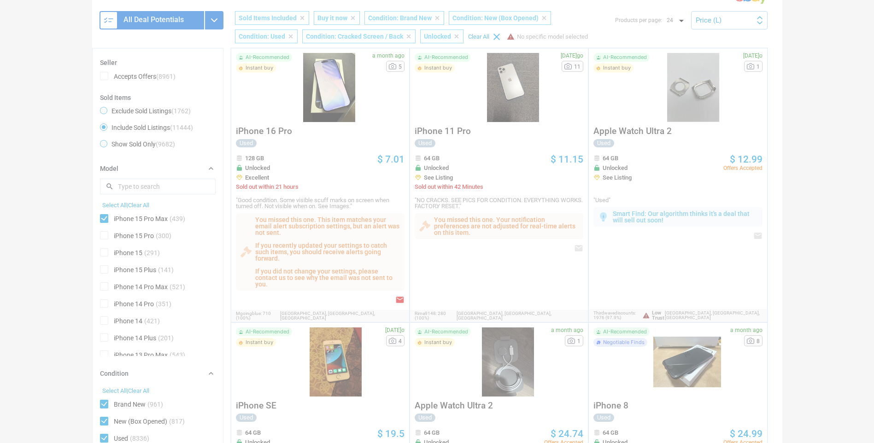
click at [104, 235] on div at bounding box center [437, 221] width 874 height 443
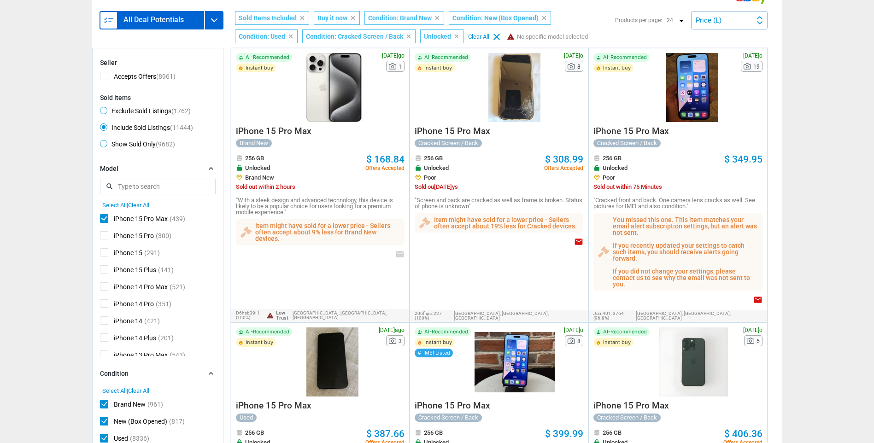
click at [103, 235] on span "iPhone 15 Pro" at bounding box center [127, 237] width 54 height 12
click at [103, 235] on input "iPhone 15 Pro" at bounding box center [103, 234] width 6 height 6
checkbox input "true"
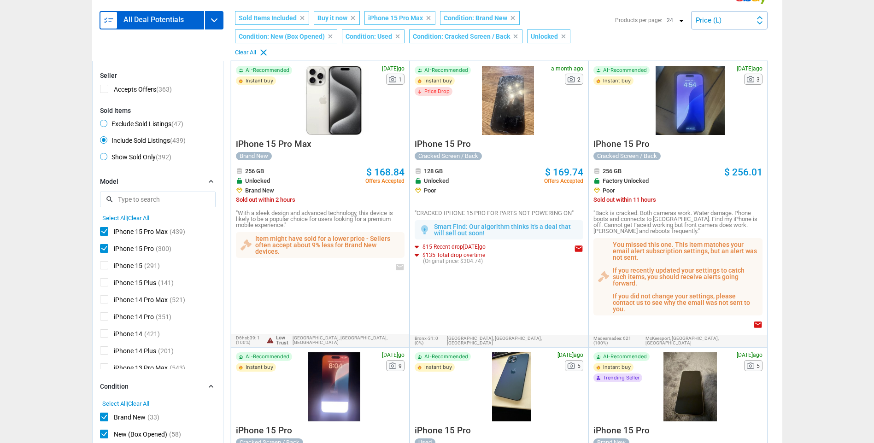
click at [105, 261] on span "iPhone 15" at bounding box center [121, 267] width 42 height 12
click at [105, 261] on input "iPhone 15" at bounding box center [103, 264] width 6 height 6
checkbox input "true"
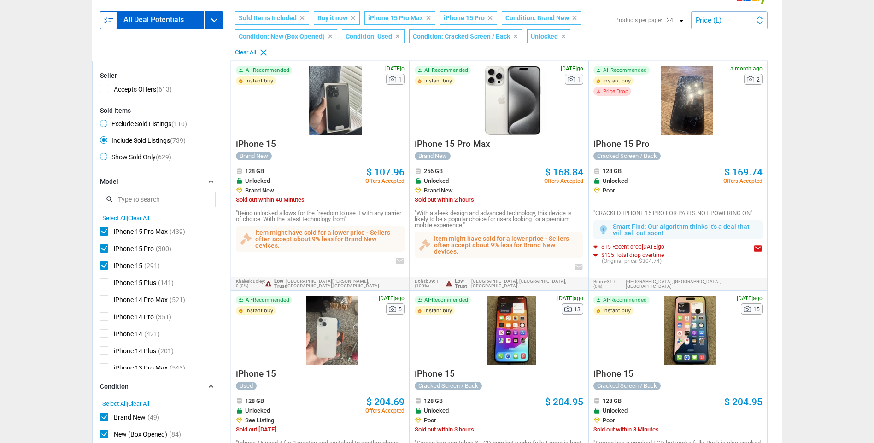
click at [104, 278] on span "iPhone 15 Plus" at bounding box center [128, 284] width 56 height 12
click at [104, 278] on input "iPhone 15 Plus" at bounding box center [103, 281] width 6 height 6
checkbox input "true"
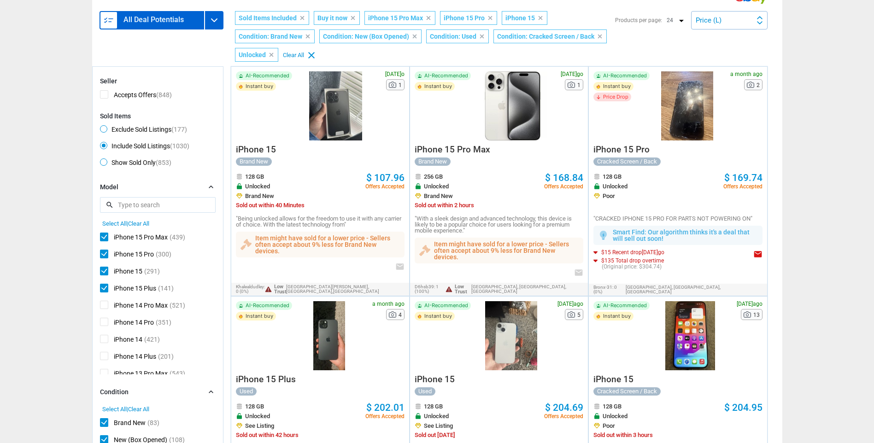
click at [103, 289] on span "iPhone 15 Plus" at bounding box center [128, 290] width 56 height 12
click at [103, 289] on input "iPhone 15 Plus" at bounding box center [103, 287] width 6 height 6
checkbox input "false"
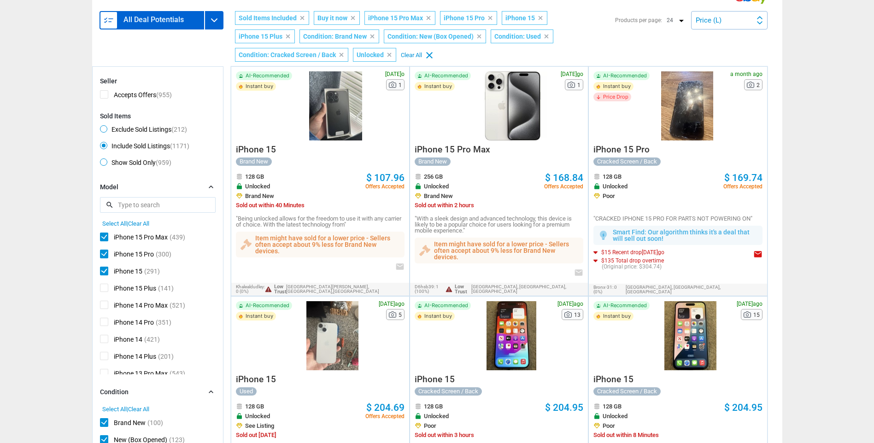
click at [104, 288] on span "iPhone 15 Plus" at bounding box center [128, 290] width 56 height 12
click at [104, 288] on input "iPhone 15 Plus" at bounding box center [103, 287] width 6 height 6
checkbox input "true"
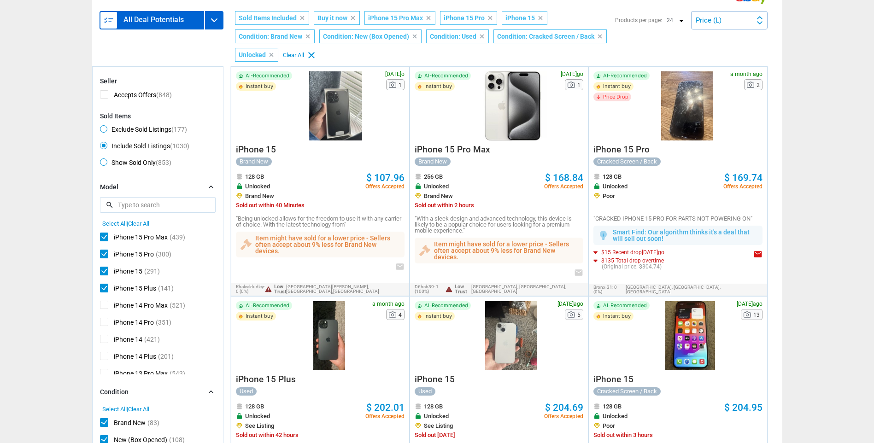
click at [103, 305] on span "iPhone 14 Pro Max" at bounding box center [134, 307] width 68 height 12
click at [103, 305] on input "iPhone 14 Pro Max" at bounding box center [103, 304] width 6 height 6
checkbox input "true"
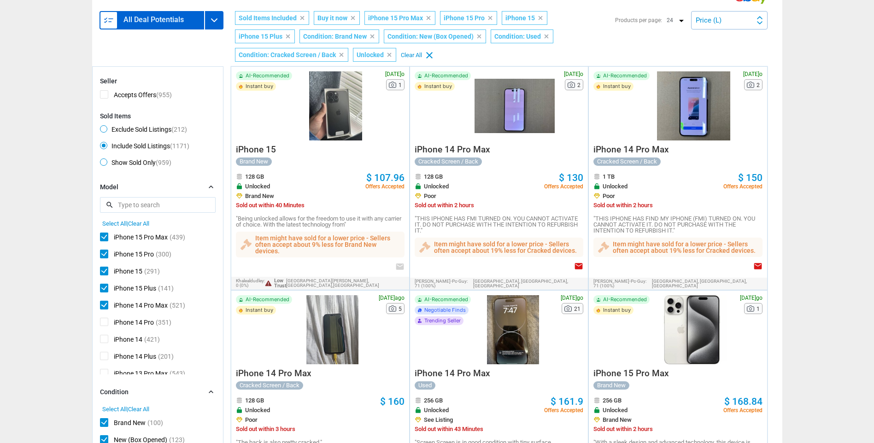
click at [104, 323] on span "iPhone 14 Pro" at bounding box center [127, 324] width 54 height 12
click at [104, 323] on input "iPhone 14 Pro" at bounding box center [103, 321] width 6 height 6
checkbox input "true"
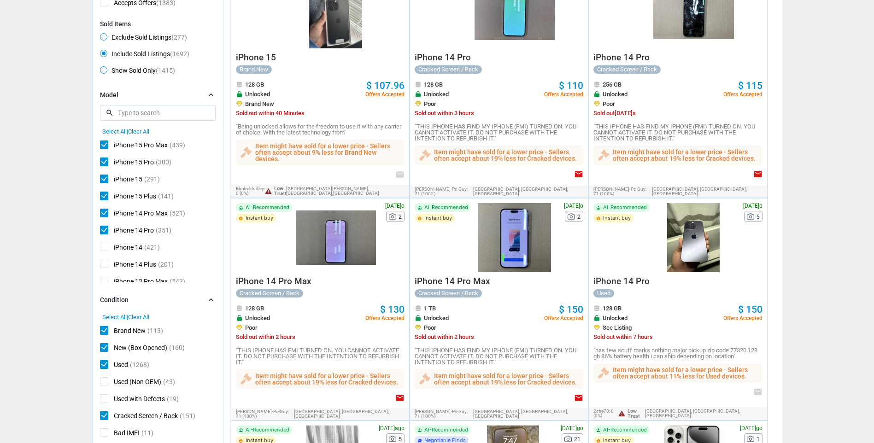
scroll to position [46, 0]
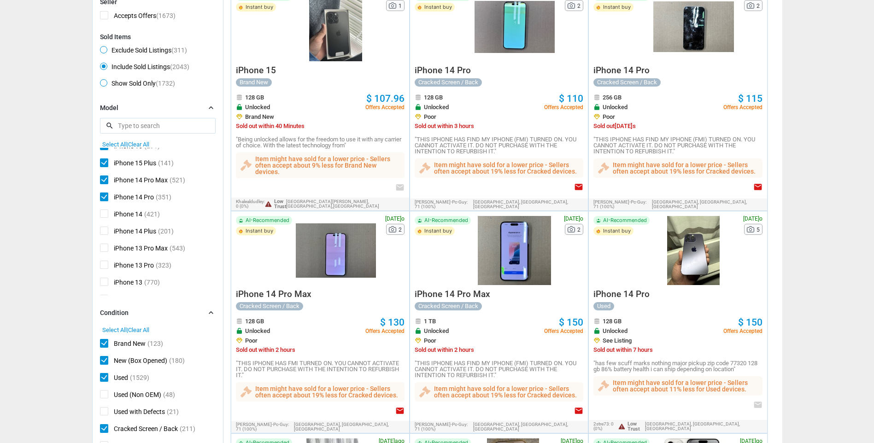
click at [102, 210] on span "iPhone 14" at bounding box center [121, 216] width 42 height 12
click at [102, 210] on input "iPhone 14" at bounding box center [103, 213] width 6 height 6
checkbox input "true"
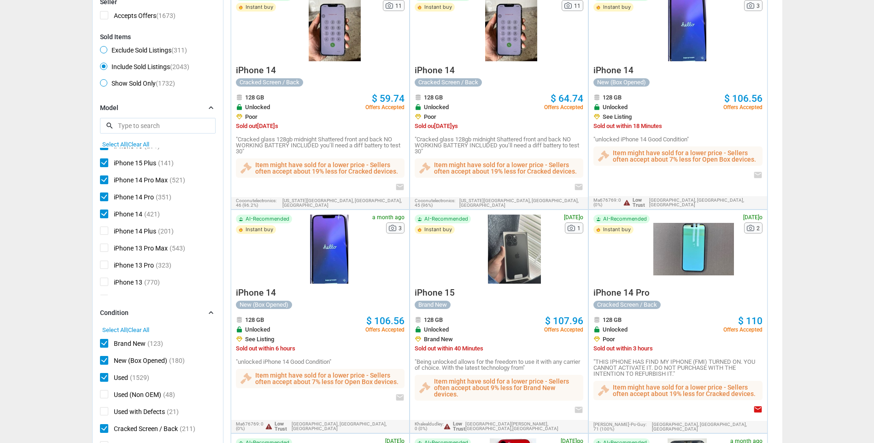
click at [103, 227] on span "iPhone 14 Plus" at bounding box center [128, 233] width 56 height 12
click at [103, 227] on input "iPhone 14 Plus" at bounding box center [103, 230] width 6 height 6
checkbox input "true"
click at [102, 244] on span "iPhone 13 Pro Max" at bounding box center [134, 250] width 68 height 12
click at [102, 244] on input "iPhone 13 Pro Max" at bounding box center [103, 247] width 6 height 6
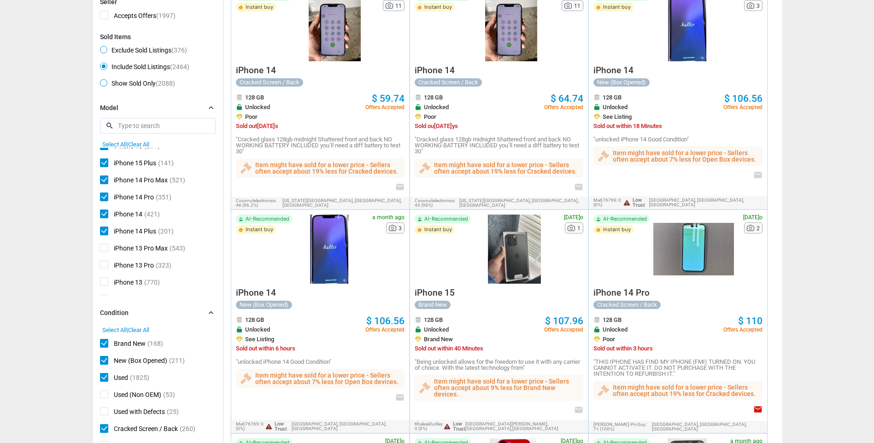
checkbox input "true"
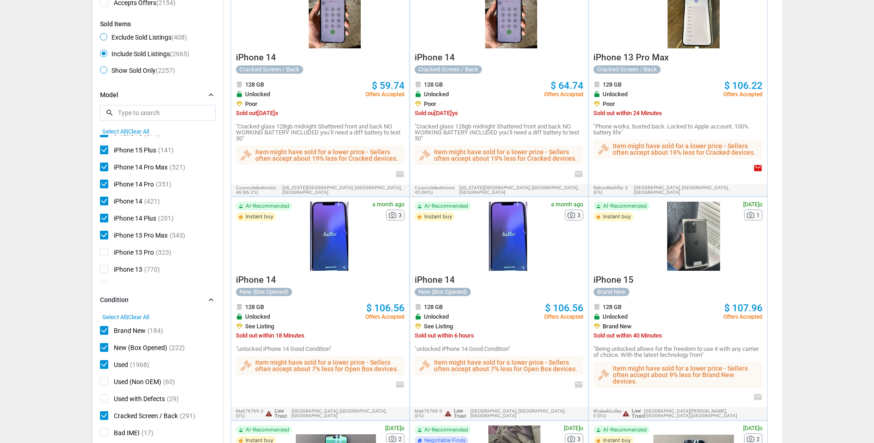
click at [105, 254] on span "iPhone 13 Pro" at bounding box center [127, 254] width 54 height 12
click at [105, 254] on input "iPhone 13 Pro" at bounding box center [103, 251] width 6 height 6
checkbox input "true"
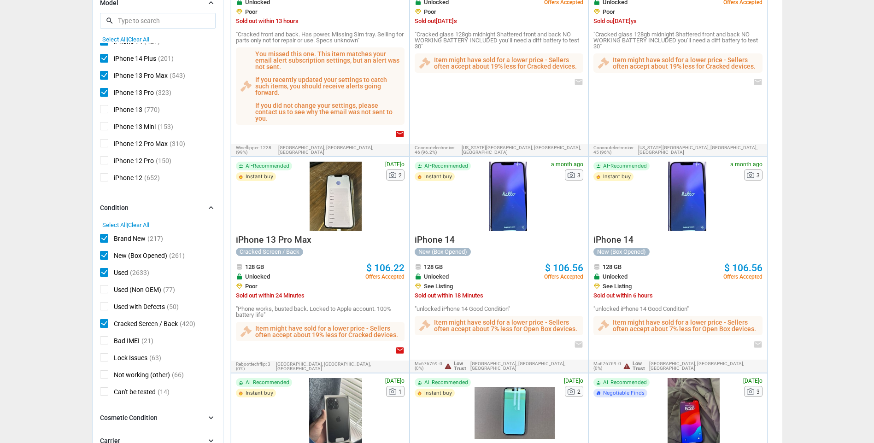
scroll to position [138, 0]
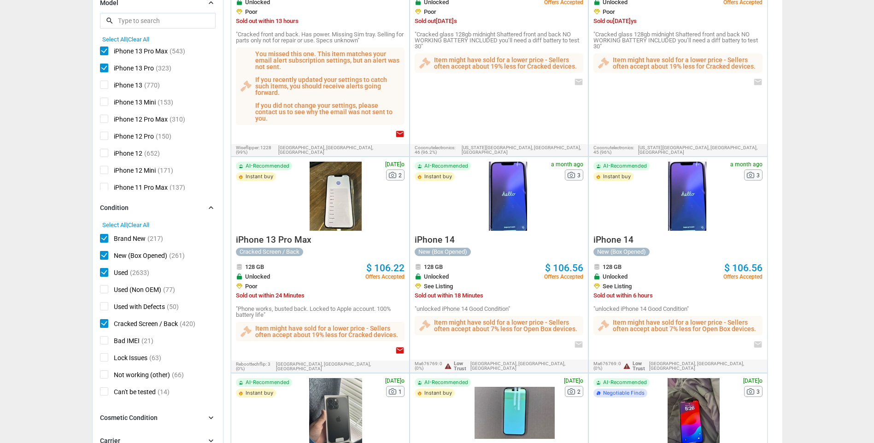
click at [106, 88] on span "iPhone 13" at bounding box center [121, 87] width 42 height 12
click at [106, 87] on input "iPhone 13" at bounding box center [103, 84] width 6 height 6
checkbox input "true"
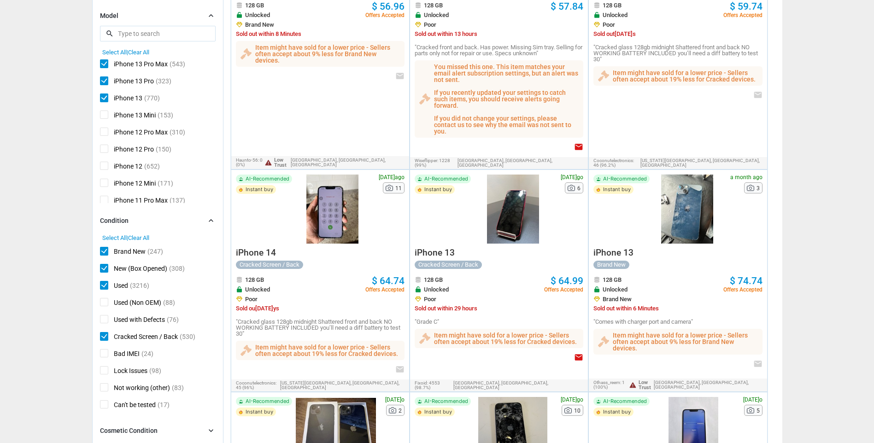
click at [104, 162] on span "iPhone 12" at bounding box center [121, 168] width 42 height 12
click at [104, 162] on input "iPhone 12" at bounding box center [103, 165] width 6 height 6
checkbox input "true"
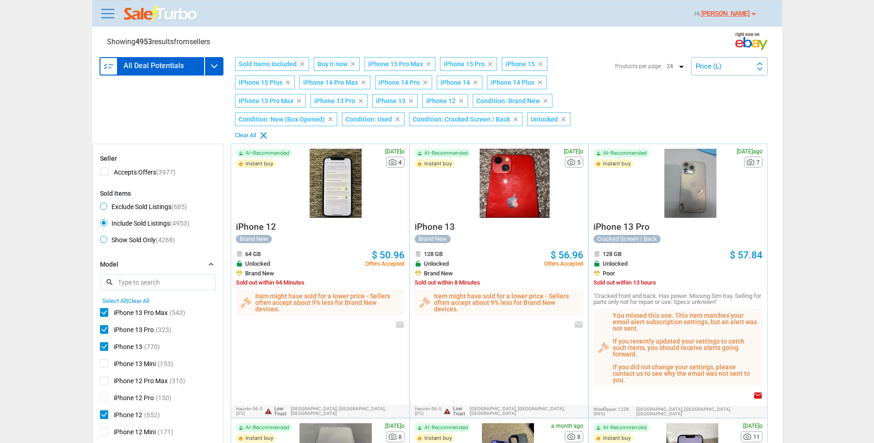
click at [320, 197] on div at bounding box center [336, 183] width 80 height 69
click at [514, 184] on div at bounding box center [514, 183] width 80 height 69
click at [158, 203] on span "Exclude Sold Listings (685)" at bounding box center [143, 208] width 87 height 11
click at [106, 203] on input "Exclude Sold Listings (685)" at bounding box center [103, 206] width 6 height 6
radio input "true"
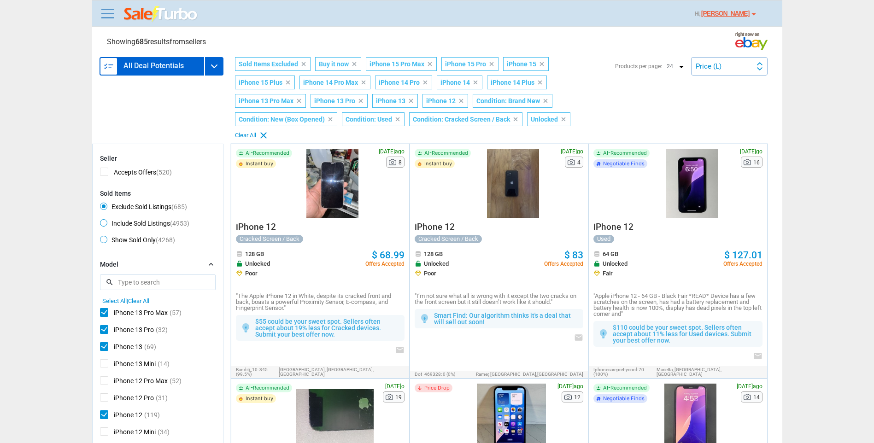
click at [345, 171] on div at bounding box center [333, 183] width 74 height 69
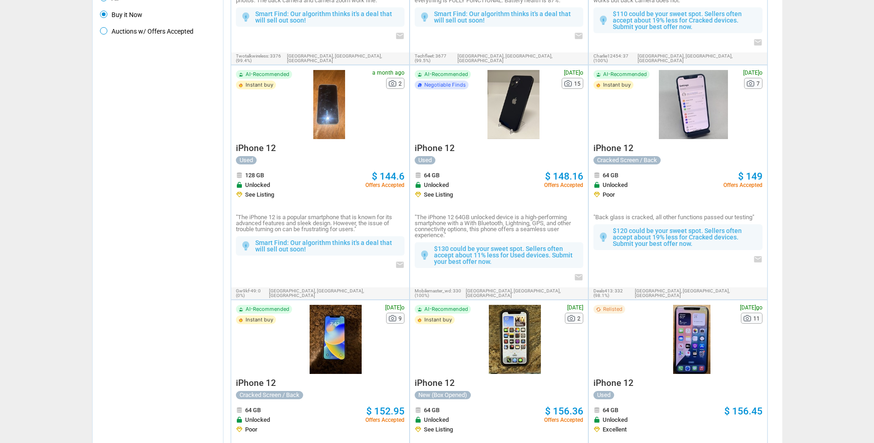
scroll to position [783, 0]
click at [673, 104] on div at bounding box center [693, 104] width 80 height 69
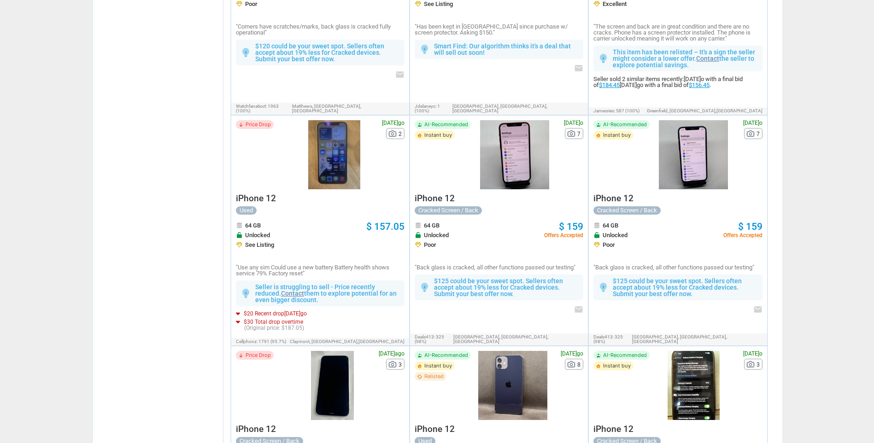
scroll to position [1336, 0]
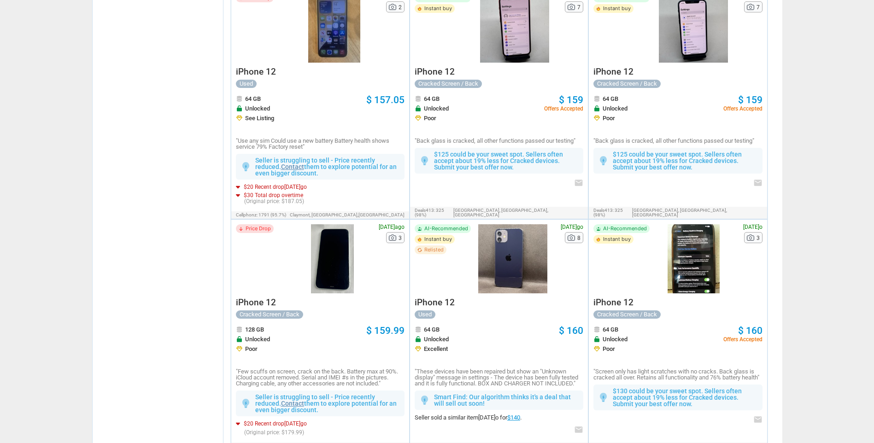
drag, startPoint x: 663, startPoint y: 404, endPoint x: 631, endPoint y: 404, distance: 32.7
drag, startPoint x: 631, startPoint y: 404, endPoint x: 766, endPoint y: 209, distance: 237.5
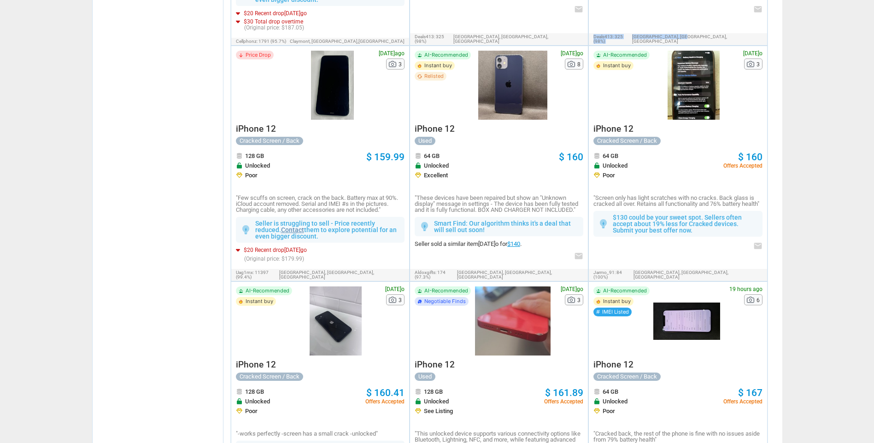
scroll to position [1649, 0]
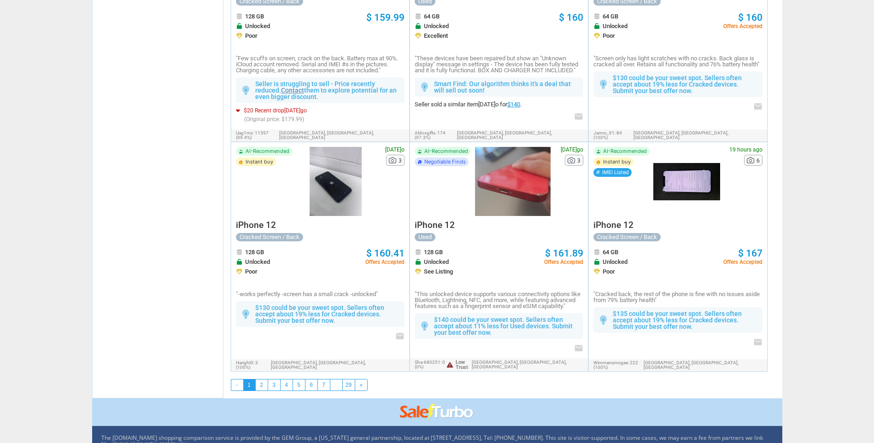
click at [258, 379] on li "2" at bounding box center [261, 385] width 12 height 12
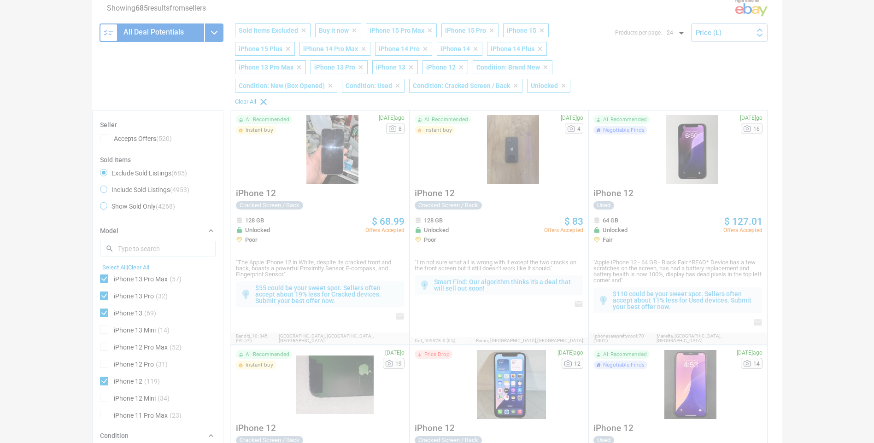
scroll to position [32, 0]
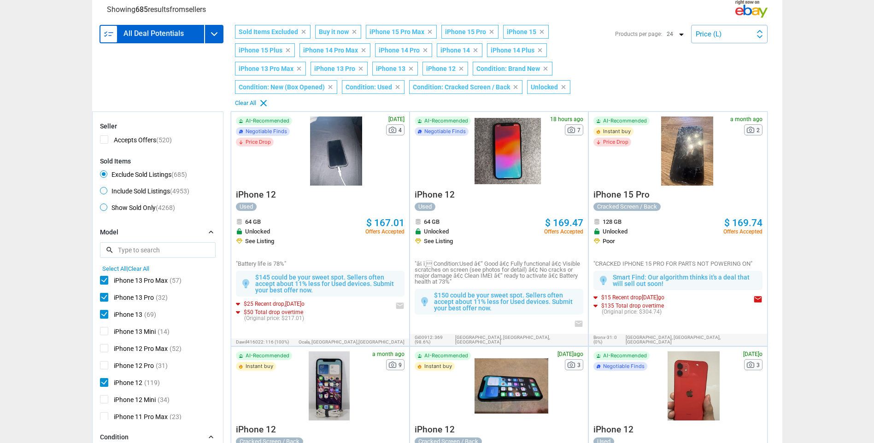
click at [686, 153] on div at bounding box center [686, 151] width 67 height 69
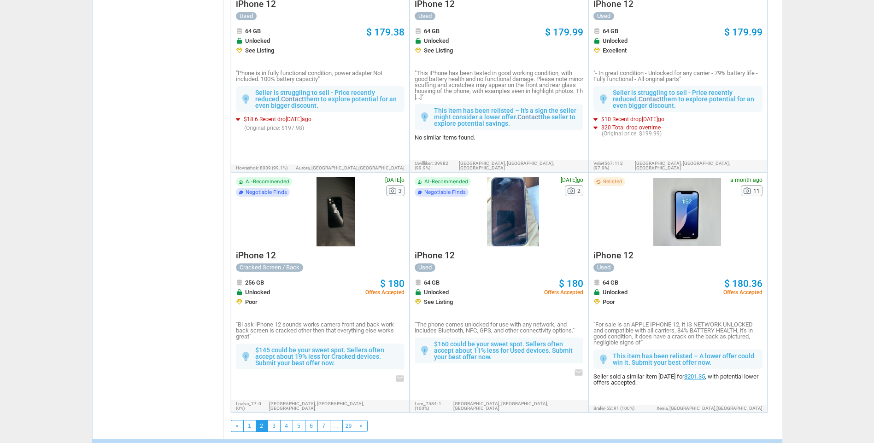
scroll to position [1719, 0]
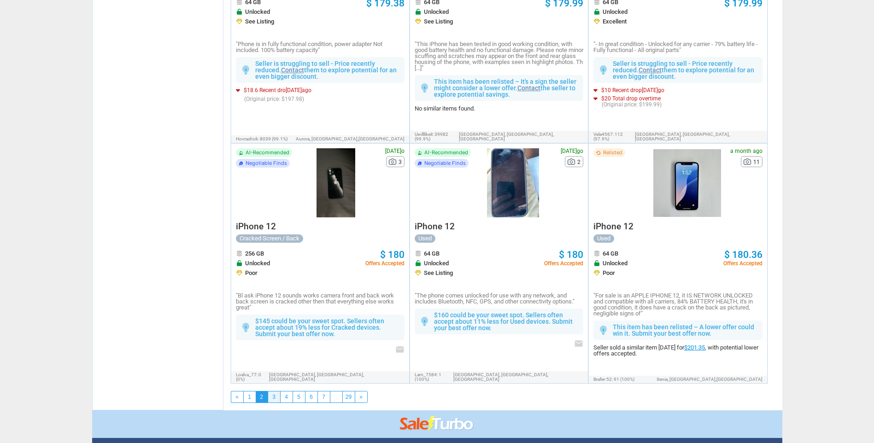
click at [270, 392] on link "3" at bounding box center [274, 397] width 12 height 11
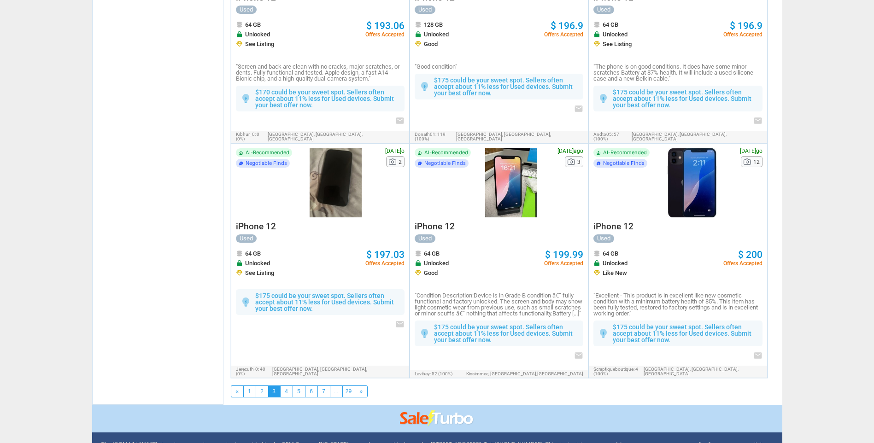
scroll to position [1637, 0]
click at [286, 386] on link "4" at bounding box center [287, 391] width 12 height 11
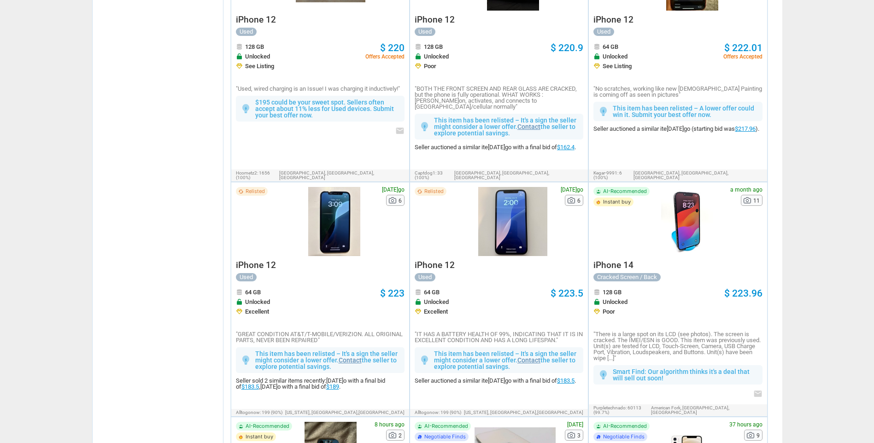
scroll to position [1506, 0]
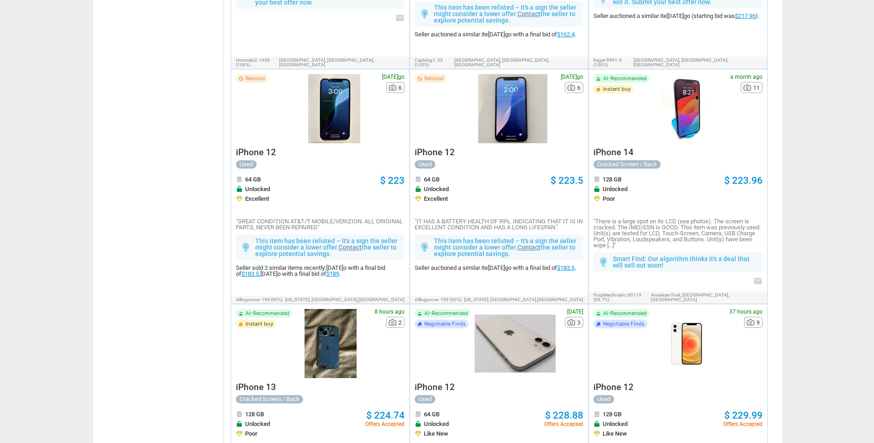
click at [660, 90] on div at bounding box center [686, 108] width 67 height 69
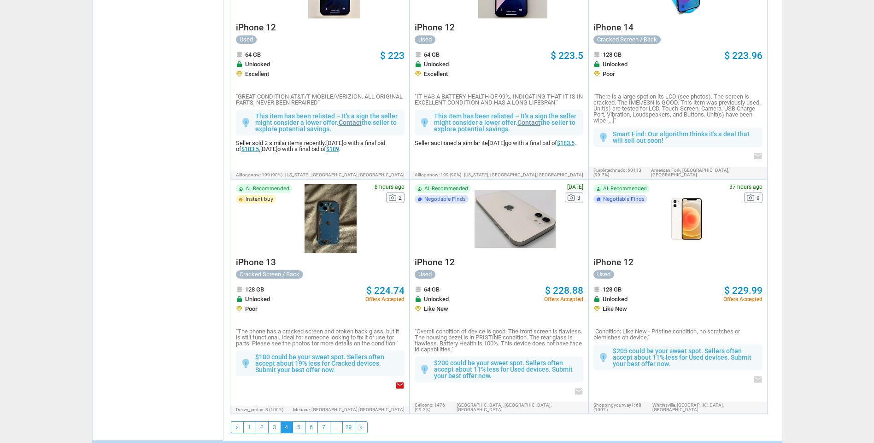
scroll to position [1678, 0]
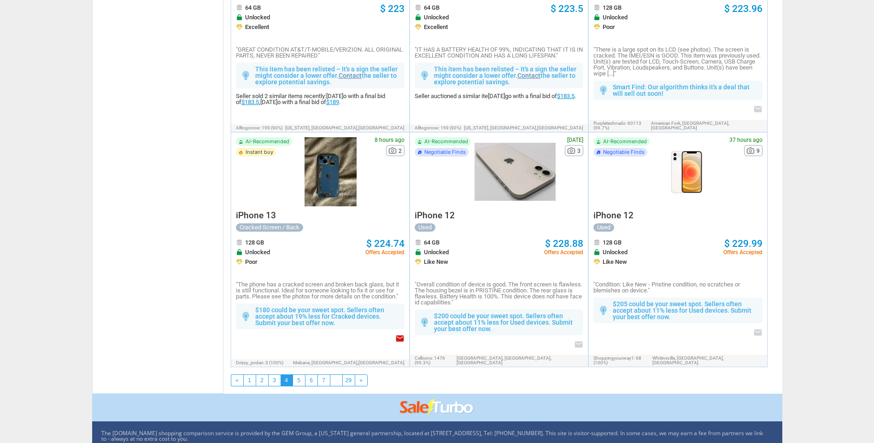
click at [326, 161] on div at bounding box center [331, 171] width 70 height 69
click at [297, 375] on link "5" at bounding box center [299, 380] width 12 height 11
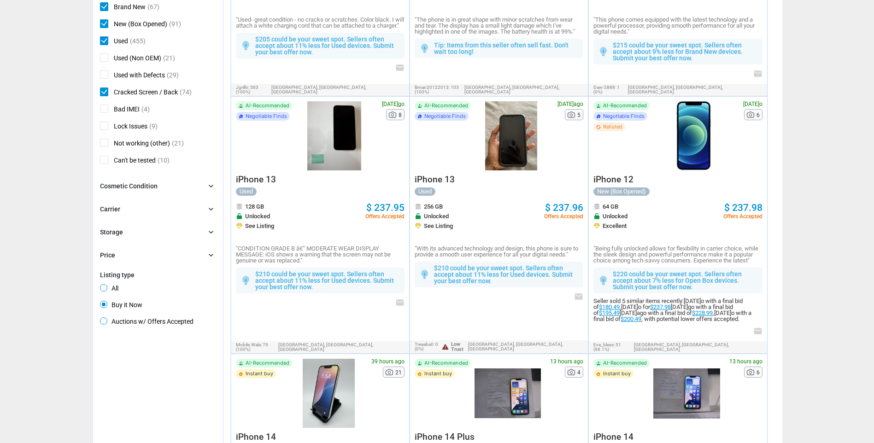
scroll to position [493, 0]
click at [329, 107] on div at bounding box center [334, 136] width 77 height 69
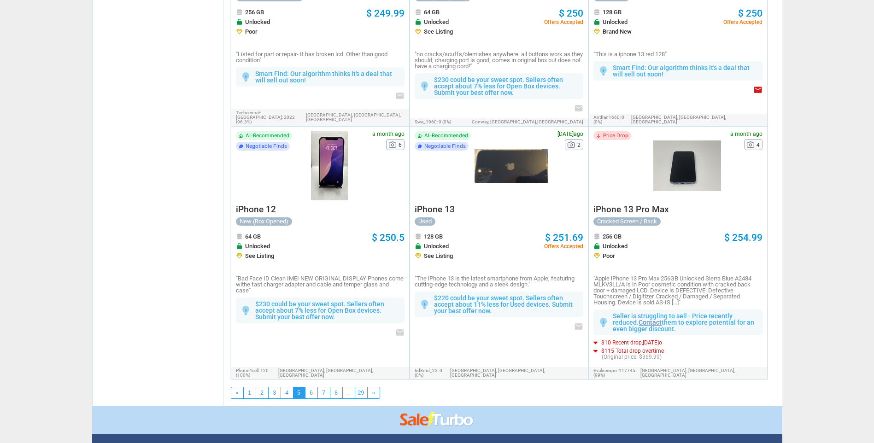
scroll to position [1650, 0]
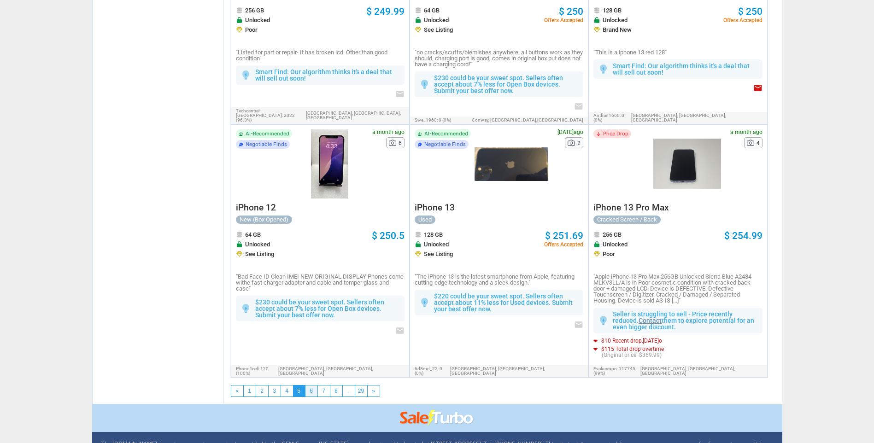
click at [311, 386] on link "6" at bounding box center [311, 391] width 12 height 11
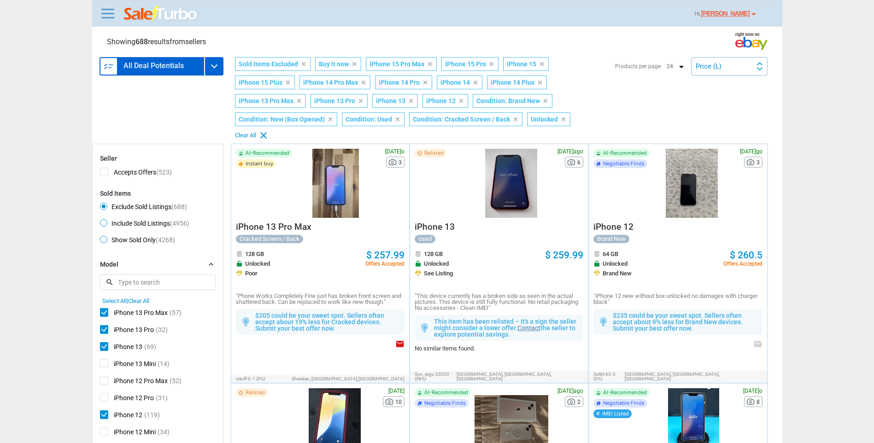
click at [106, 308] on span "iPhone 13 Pro Max" at bounding box center [134, 314] width 68 height 12
click at [106, 308] on input "iPhone 13 Pro Max" at bounding box center [103, 311] width 6 height 6
checkbox input "false"
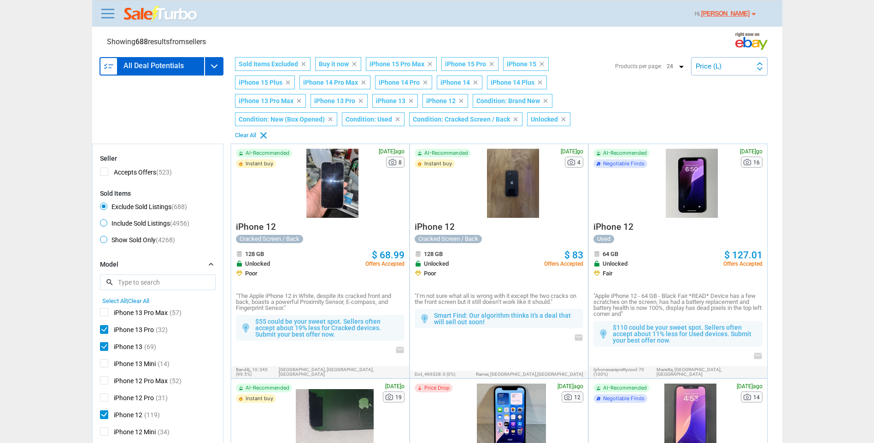
click at [138, 304] on div "iPhone 15 Pro Max (47) iPhone 15 Pro (64) iPhone 15 (67) iPhone 15 Plus (35) iP…" at bounding box center [158, 377] width 116 height 147
click at [140, 298] on span "Clear All" at bounding box center [138, 301] width 21 height 7
checkbox input "false"
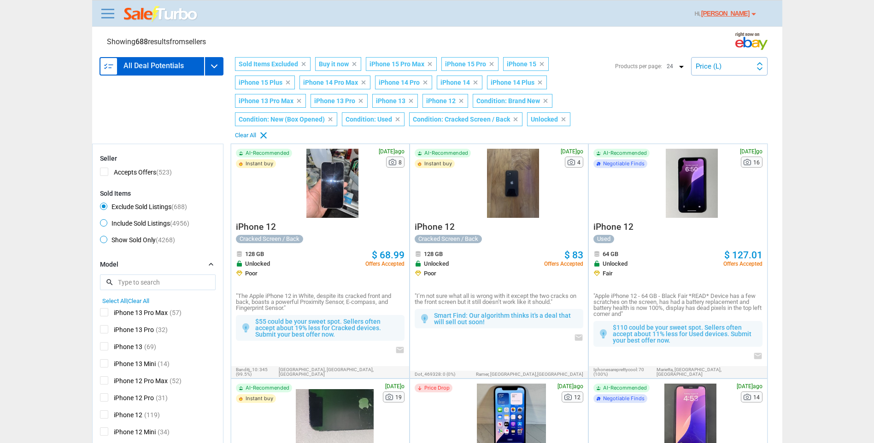
checkbox input "false"
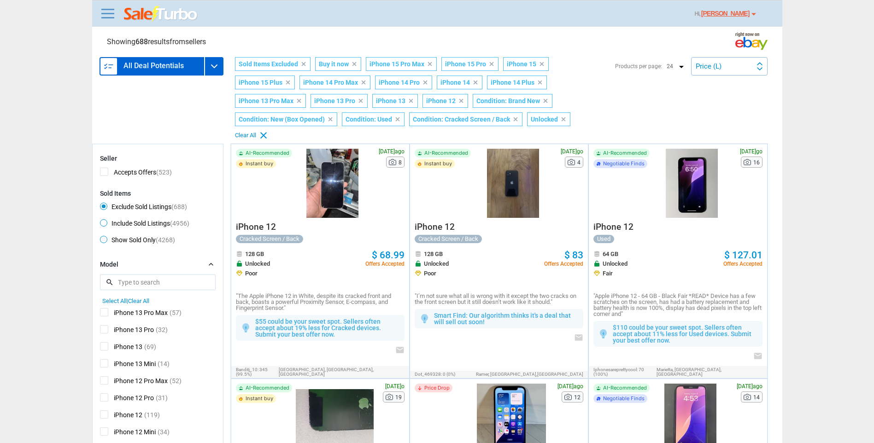
checkbox input "false"
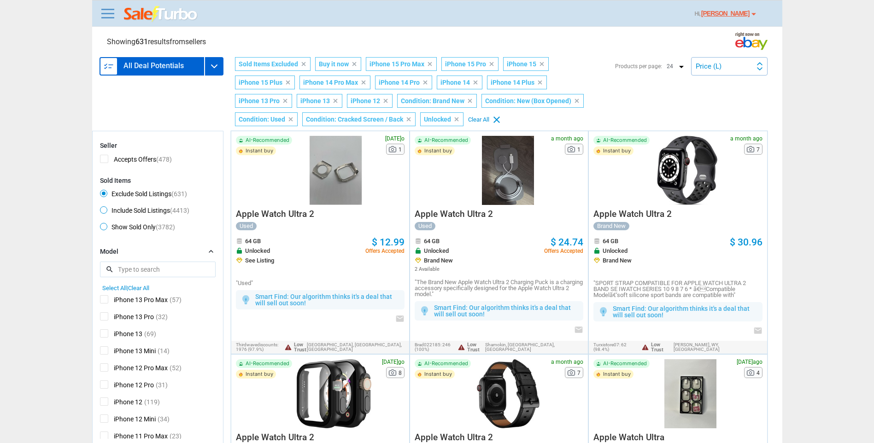
click at [106, 318] on span "iPhone 13 Pro" at bounding box center [127, 318] width 54 height 12
click at [106, 318] on input "iPhone 13 Pro" at bounding box center [103, 315] width 6 height 6
checkbox input "true"
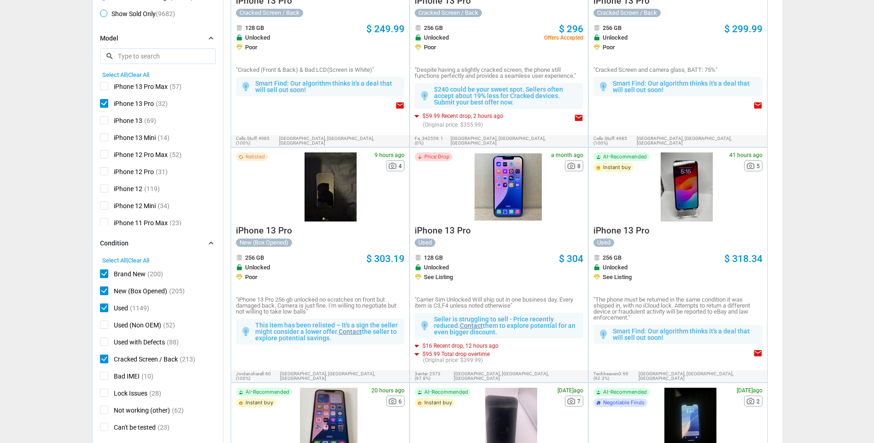
scroll to position [193, 0]
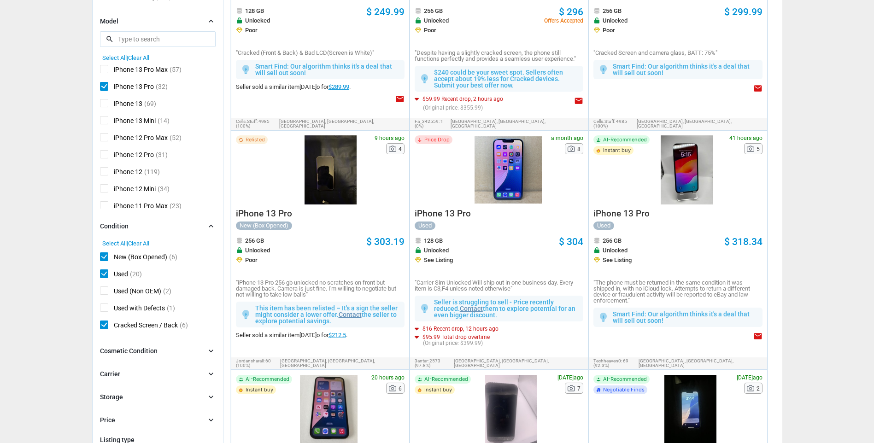
click at [107, 258] on span "New (Box Opened)" at bounding box center [133, 258] width 67 height 12
click at [106, 258] on input "New (Box Opened)" at bounding box center [103, 255] width 6 height 6
checkbox input "false"
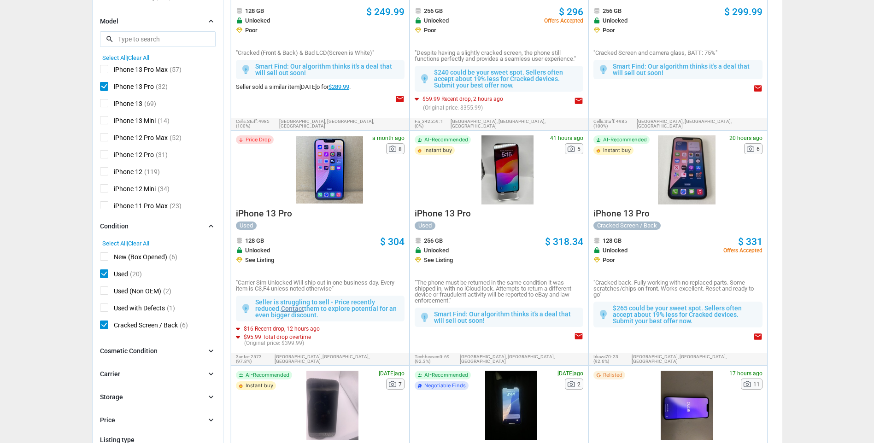
click at [105, 277] on span "Used" at bounding box center [114, 275] width 28 height 12
click at [105, 275] on input "Used" at bounding box center [103, 272] width 6 height 6
checkbox input "false"
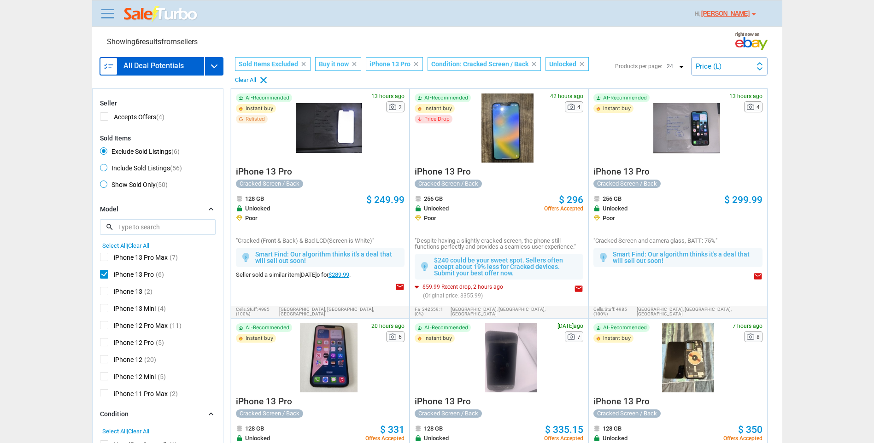
click at [139, 187] on span "Show Sold Only (50)" at bounding box center [134, 186] width 68 height 11
click at [106, 187] on input "Show Sold Only (50)" at bounding box center [103, 184] width 6 height 6
radio input "true"
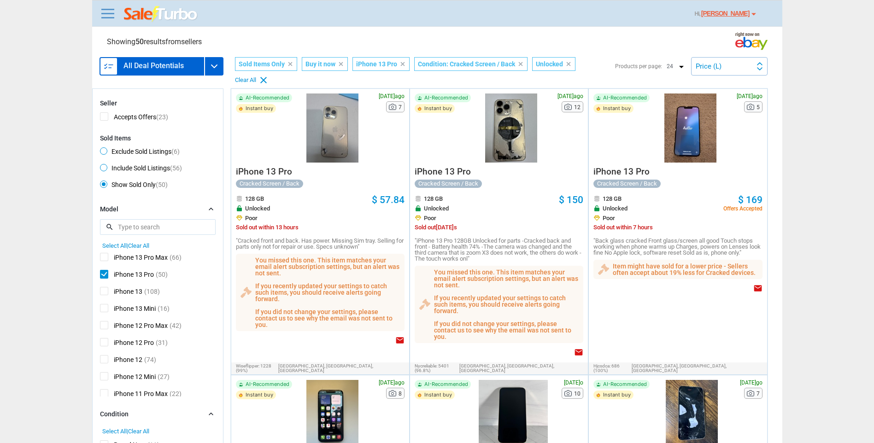
click at [722, 73] on div "Price (L) Recently Listed Price (L) Price Drop Time" at bounding box center [729, 66] width 76 height 18
click at [724, 94] on li "Recently Listed" at bounding box center [729, 87] width 75 height 20
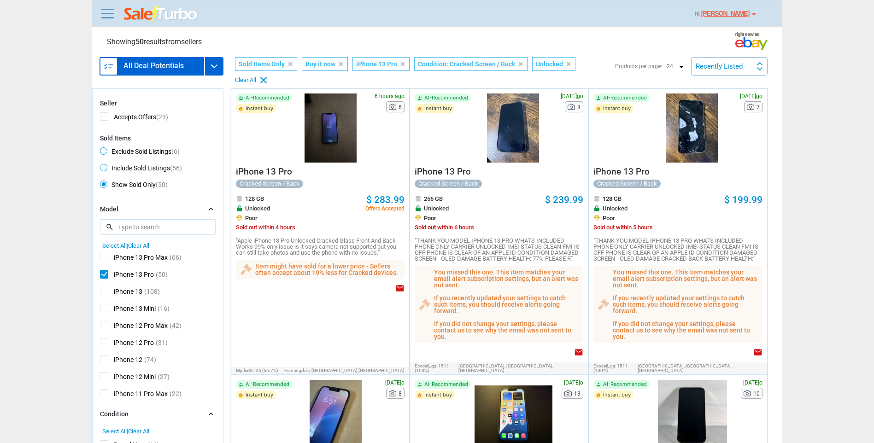
click at [313, 150] on div at bounding box center [331, 128] width 70 height 69
